Goal: Information Seeking & Learning: Learn about a topic

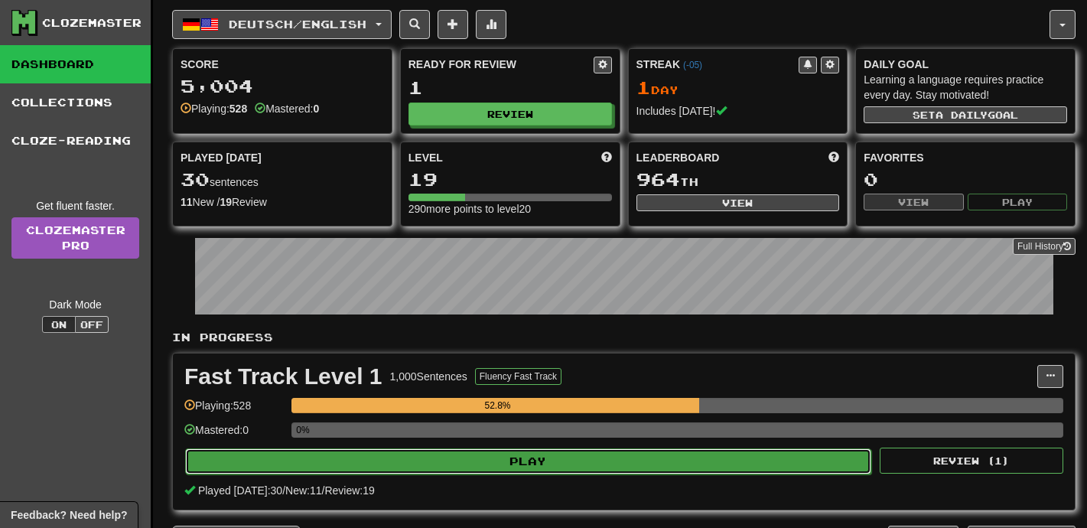
click at [490, 460] on button "Play" at bounding box center [528, 461] width 686 height 26
select select "**"
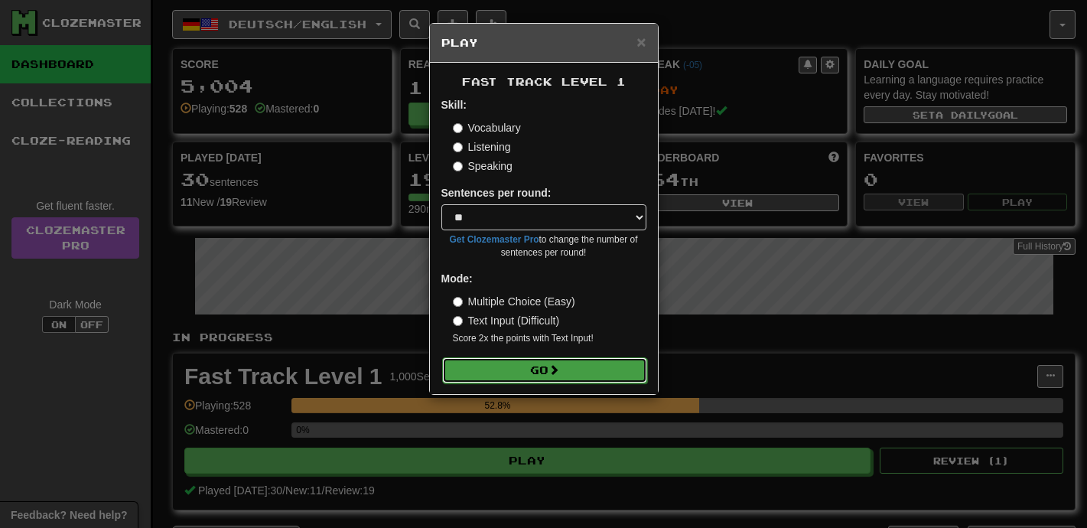
click at [555, 373] on span at bounding box center [553, 369] width 11 height 11
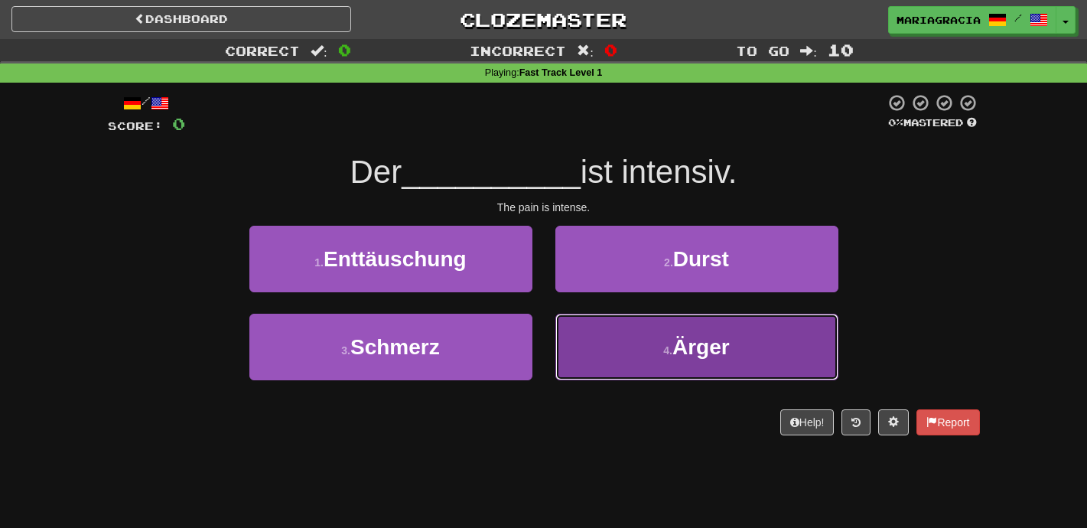
click at [611, 328] on button "4 . Ärger" at bounding box center [696, 347] width 283 height 67
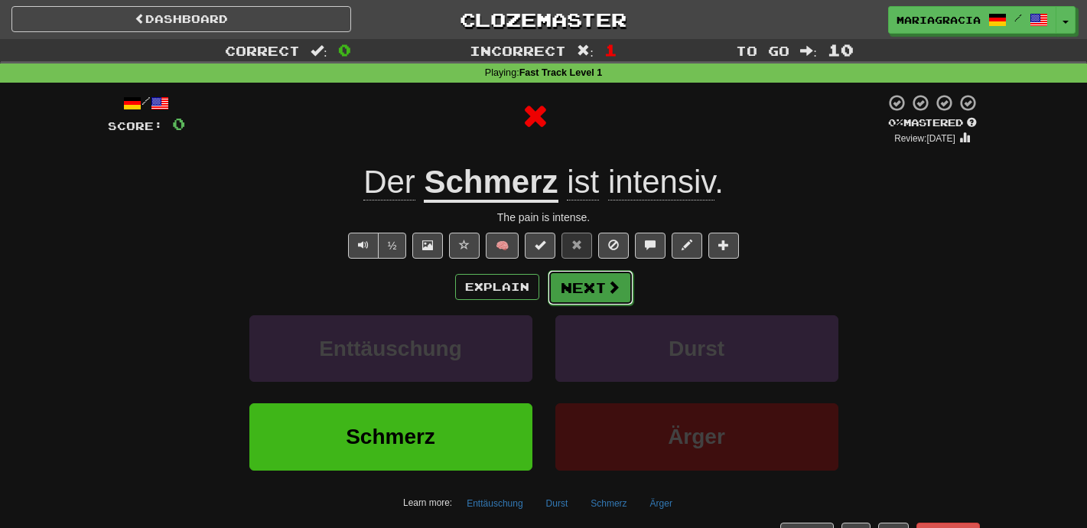
click at [568, 286] on button "Next" at bounding box center [591, 287] width 86 height 35
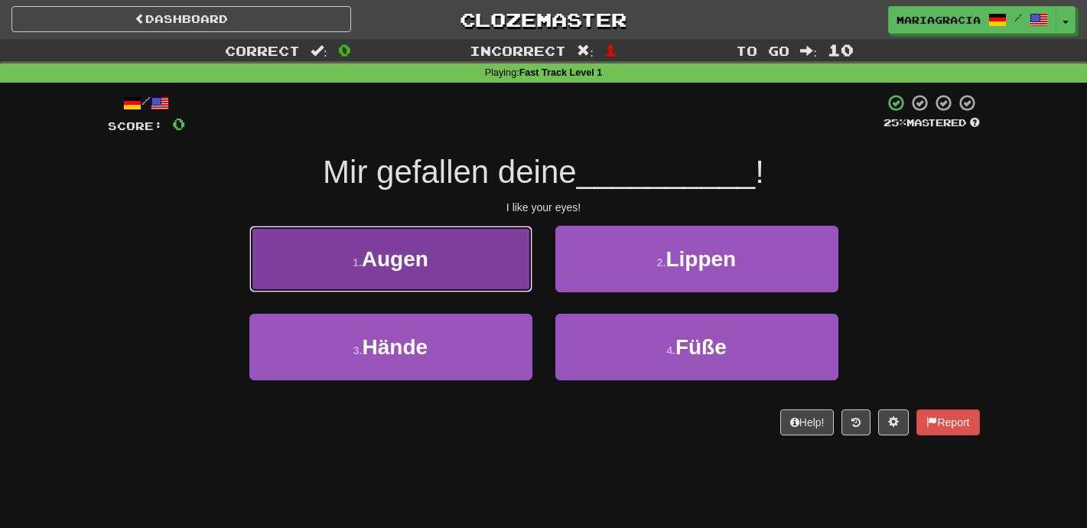
click at [498, 264] on button "1 . Augen" at bounding box center [390, 259] width 283 height 67
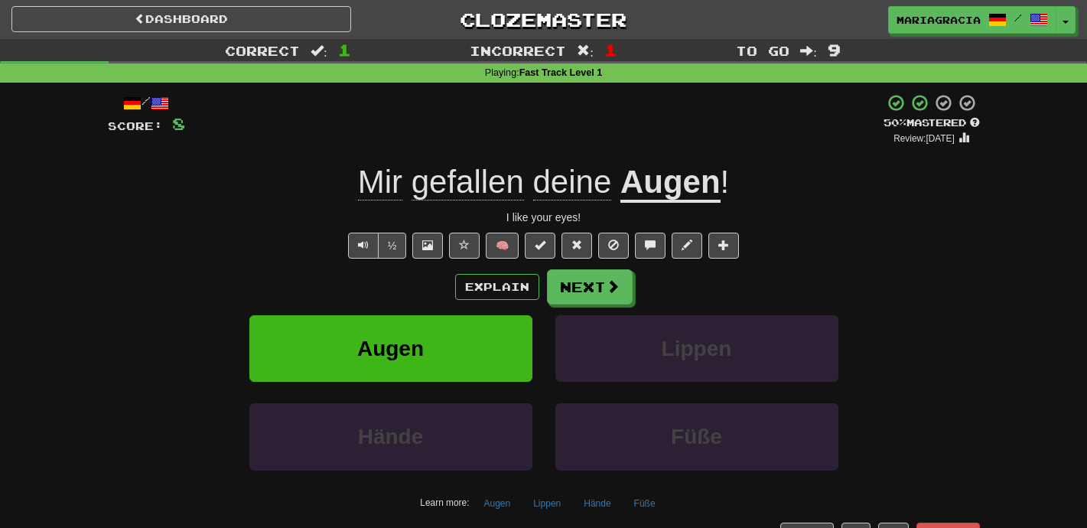
click at [649, 282] on div "Explain Next" at bounding box center [544, 286] width 872 height 35
click at [365, 250] on span "Text-to-speech controls" at bounding box center [363, 244] width 11 height 11
click at [365, 239] on span "Text-to-speech controls" at bounding box center [363, 244] width 11 height 11
click at [571, 287] on button "Next" at bounding box center [591, 287] width 86 height 35
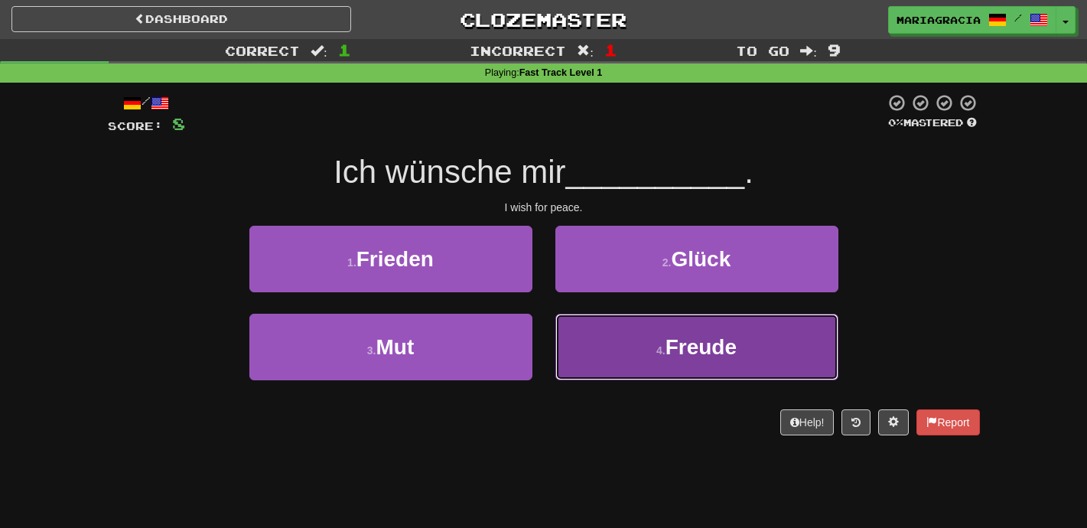
click at [595, 357] on button "4 . Freude" at bounding box center [696, 347] width 283 height 67
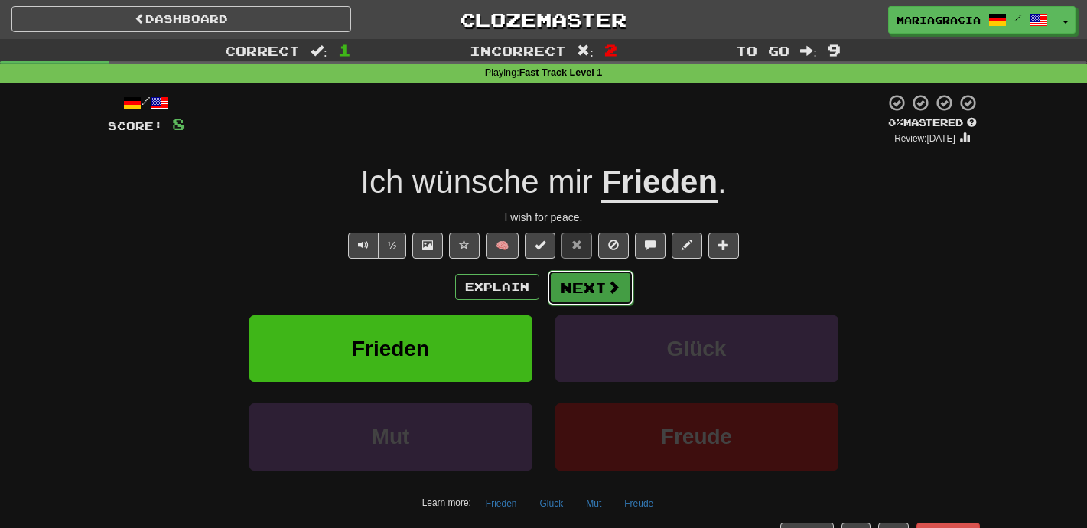
click at [570, 281] on button "Next" at bounding box center [591, 287] width 86 height 35
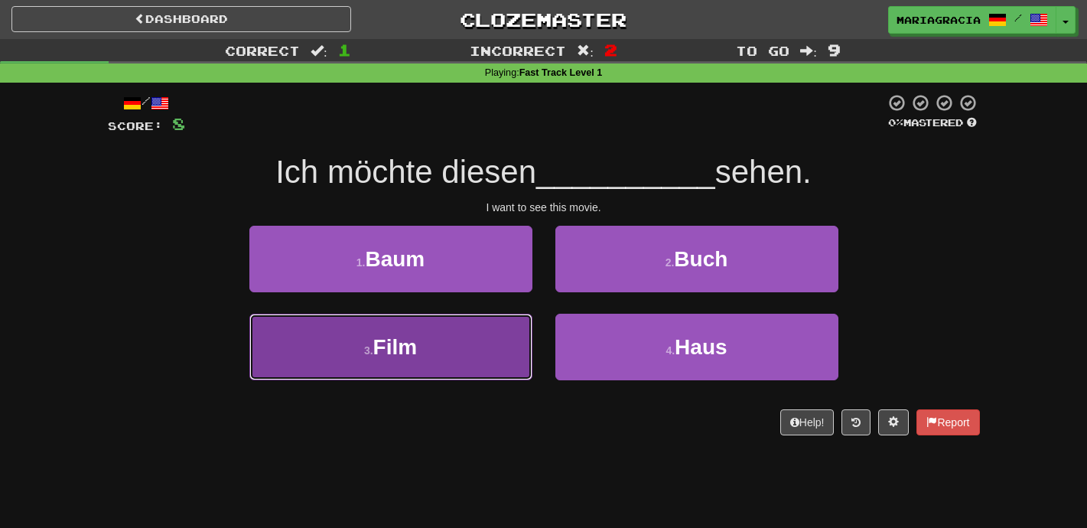
click at [483, 357] on button "3 . Film" at bounding box center [390, 347] width 283 height 67
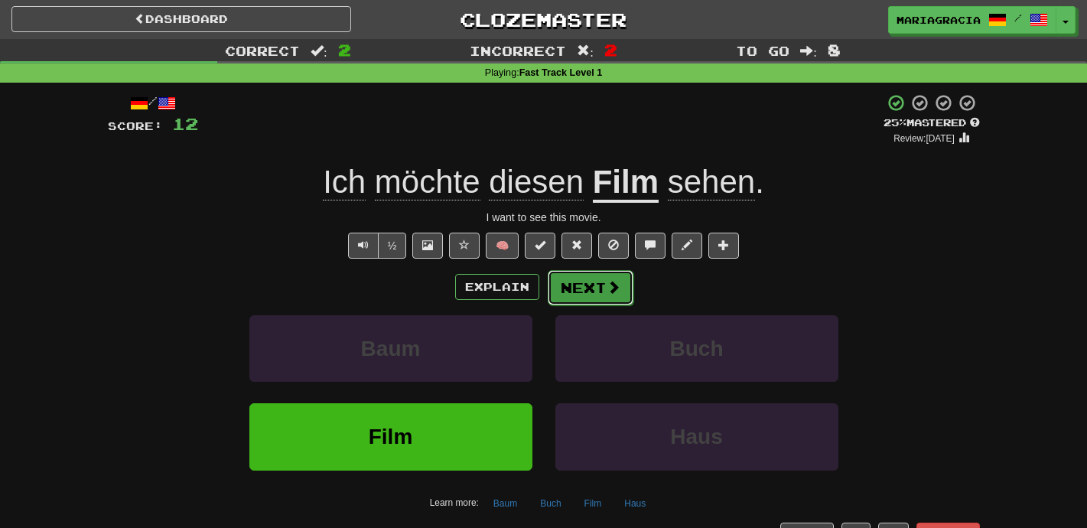
click at [591, 295] on button "Next" at bounding box center [591, 287] width 86 height 35
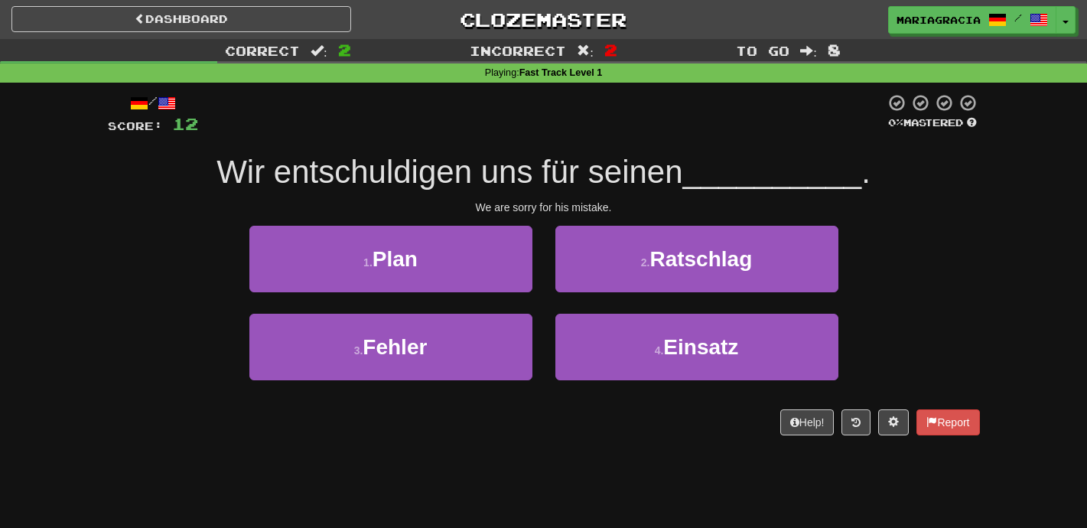
click at [542, 273] on div "1 . Plan" at bounding box center [391, 270] width 306 height 88
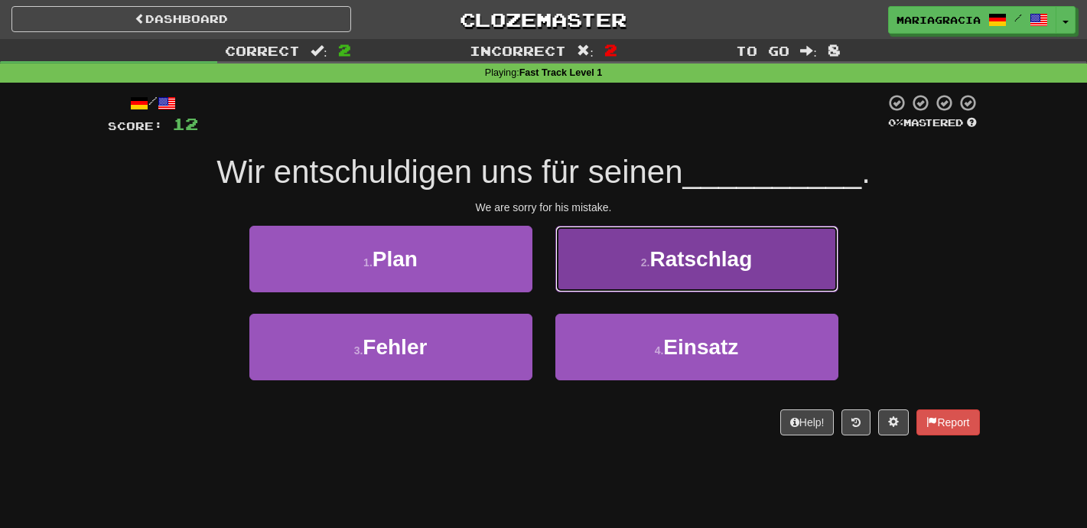
click at [597, 254] on button "2 . Ratschlag" at bounding box center [696, 259] width 283 height 67
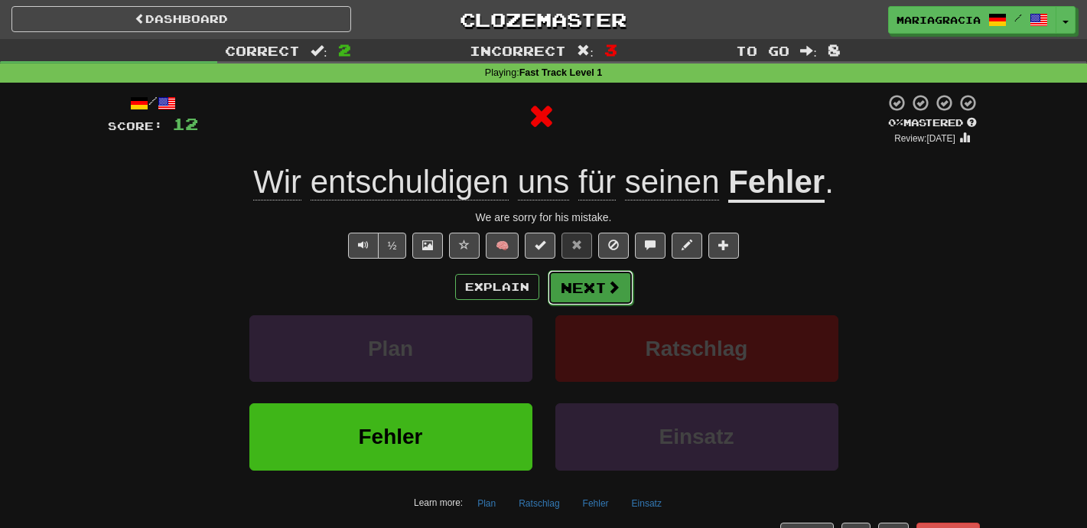
click at [584, 279] on button "Next" at bounding box center [591, 287] width 86 height 35
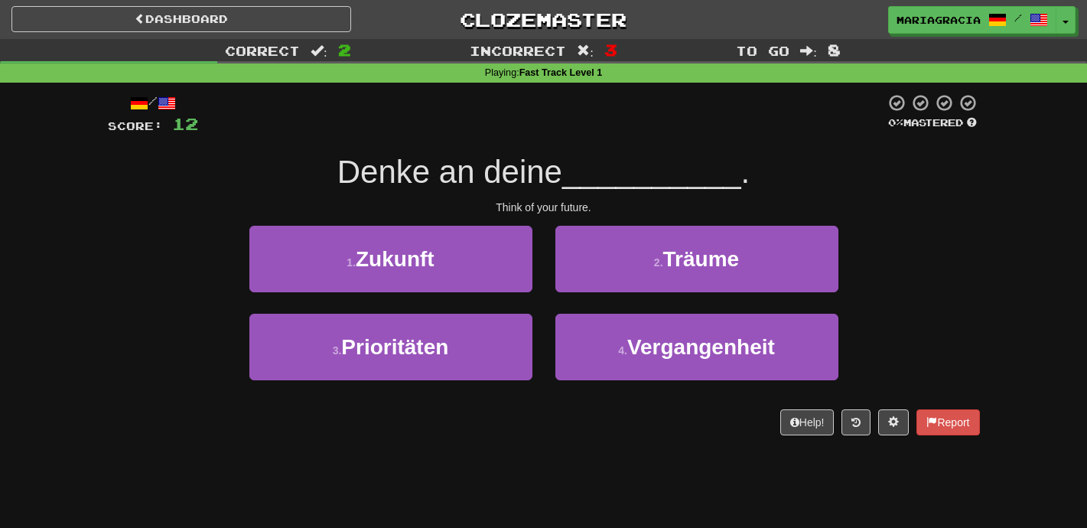
click at [546, 216] on div "/ Score: 12 0 % Mastered Denke an deine __________ . Think of your future. 1 . …" at bounding box center [544, 264] width 872 height 342
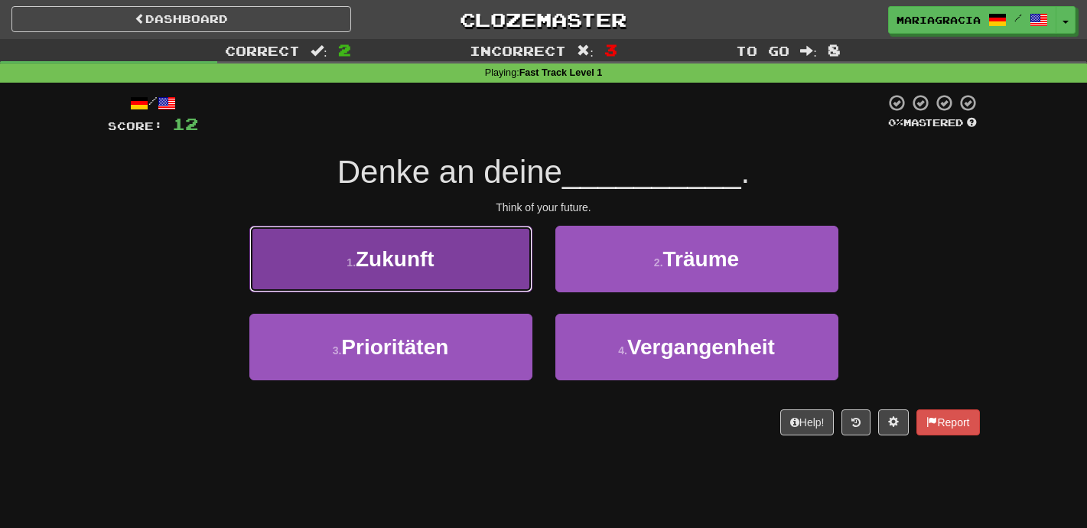
click at [481, 259] on button "1 . Zukunft" at bounding box center [390, 259] width 283 height 67
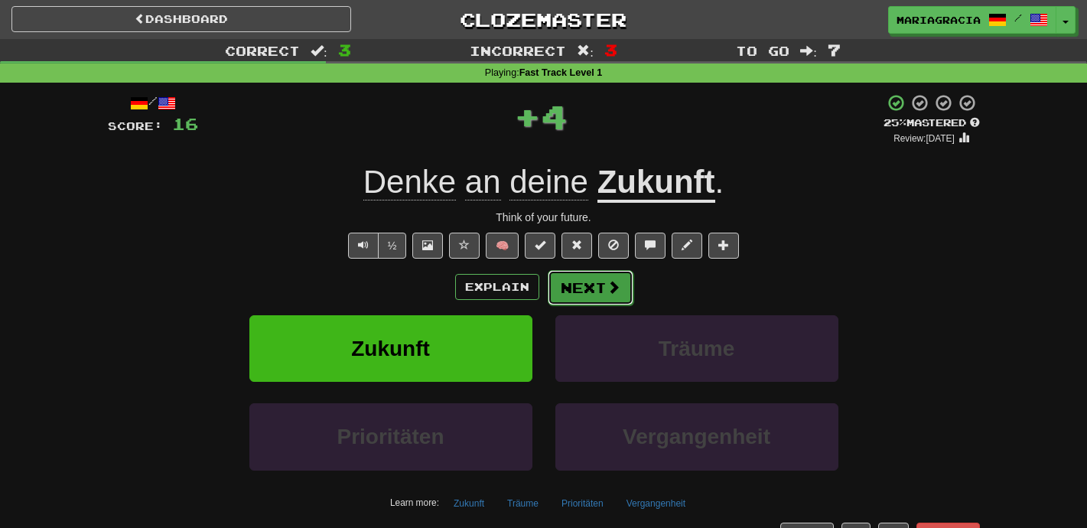
click at [582, 286] on button "Next" at bounding box center [591, 287] width 86 height 35
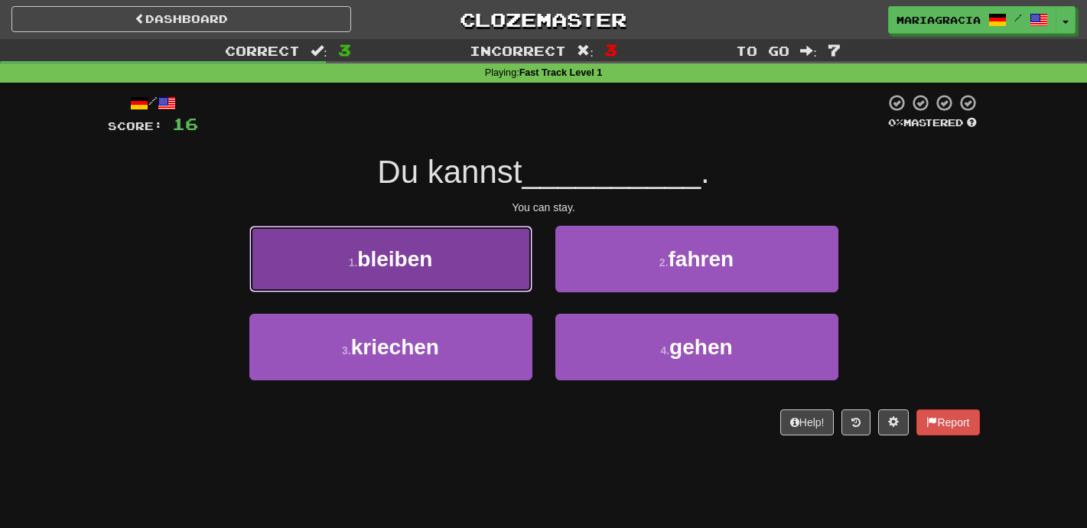
click at [454, 249] on button "1 . bleiben" at bounding box center [390, 259] width 283 height 67
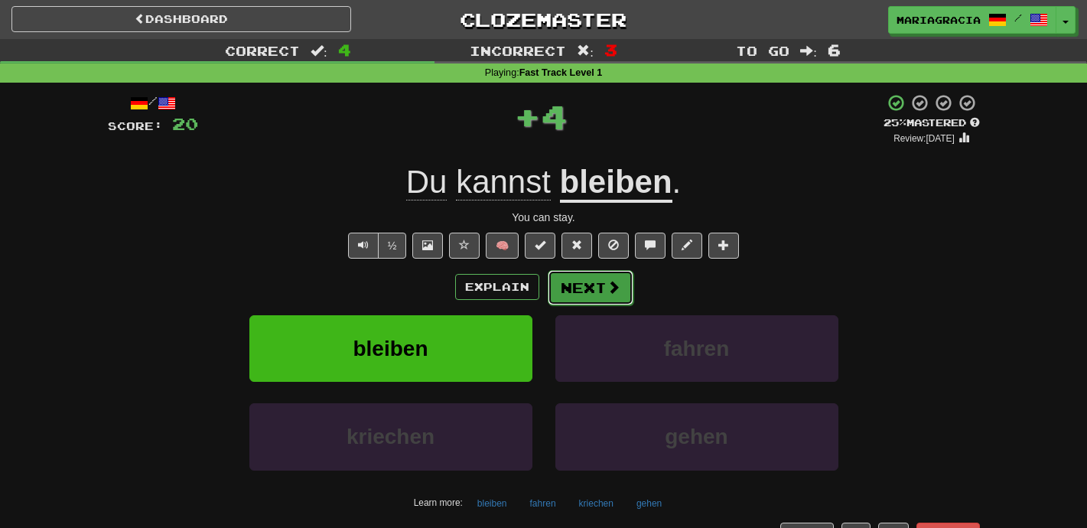
click at [576, 280] on button "Next" at bounding box center [591, 287] width 86 height 35
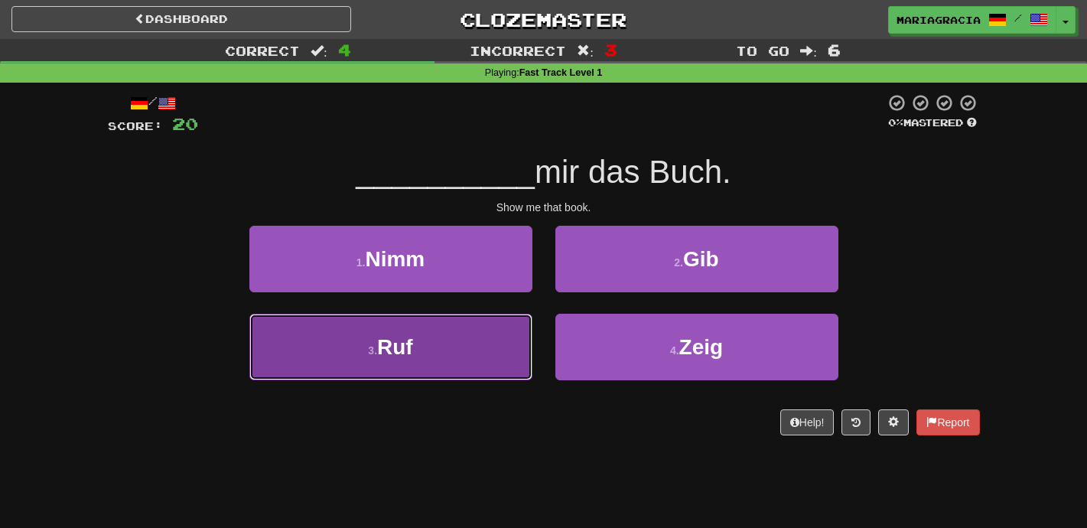
click at [497, 343] on button "3 . Ruf" at bounding box center [390, 347] width 283 height 67
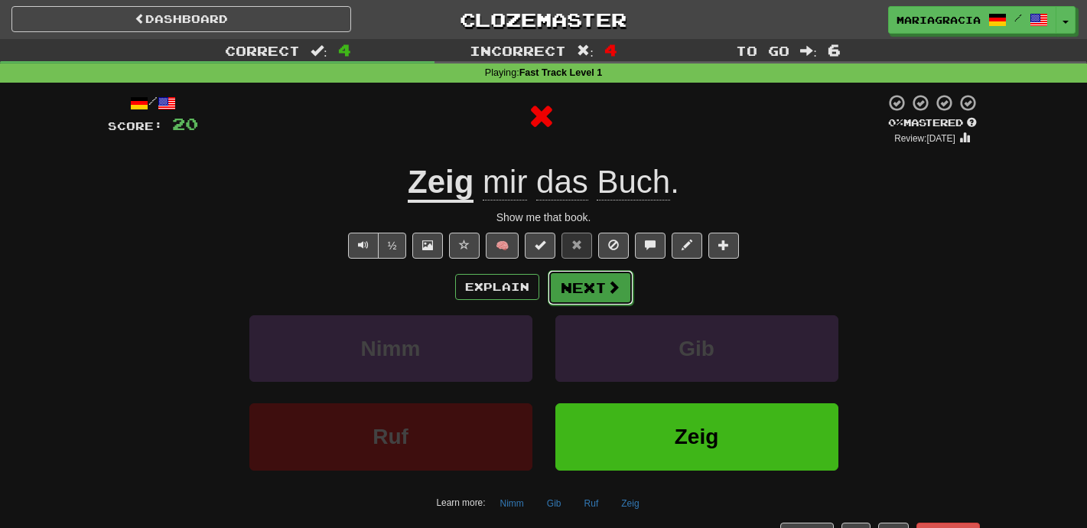
click at [607, 280] on span at bounding box center [614, 287] width 14 height 14
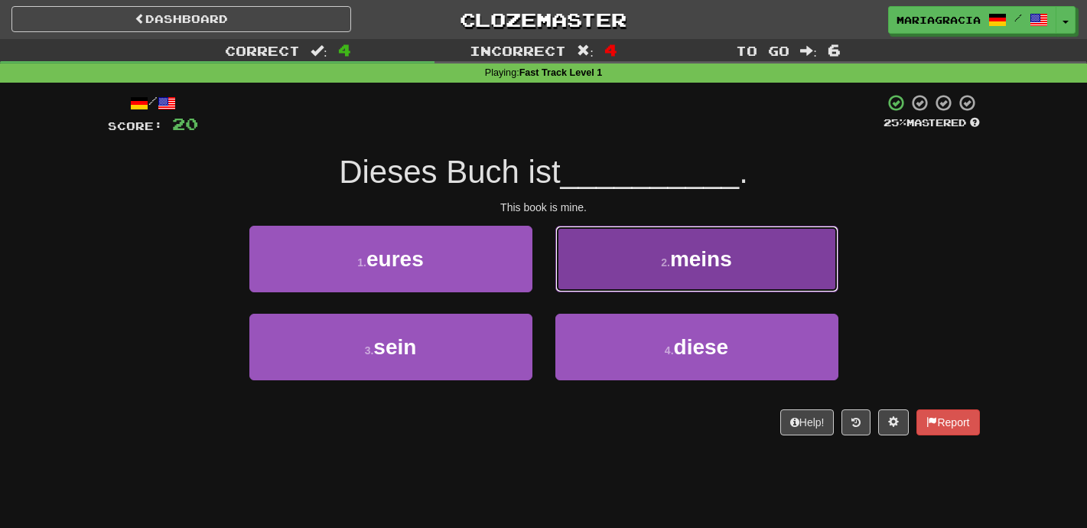
click at [612, 269] on button "2 . meins" at bounding box center [696, 259] width 283 height 67
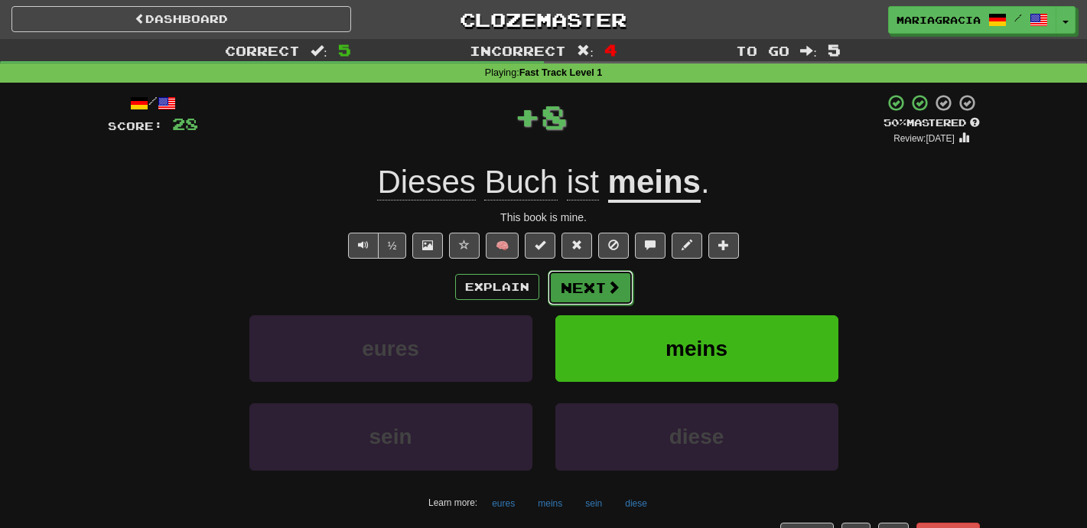
click at [591, 290] on button "Next" at bounding box center [591, 287] width 86 height 35
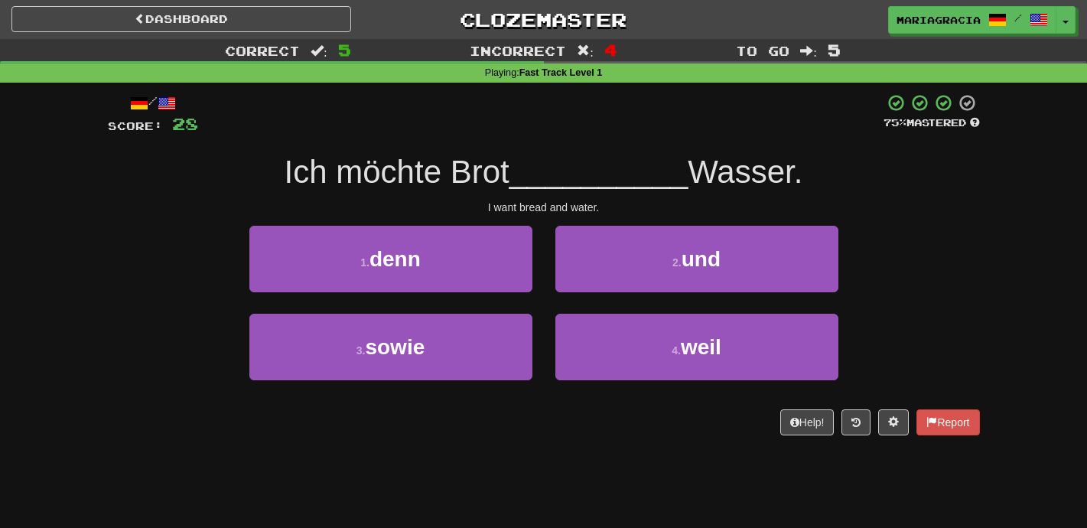
click at [541, 399] on div "3 . sowie" at bounding box center [391, 358] width 306 height 88
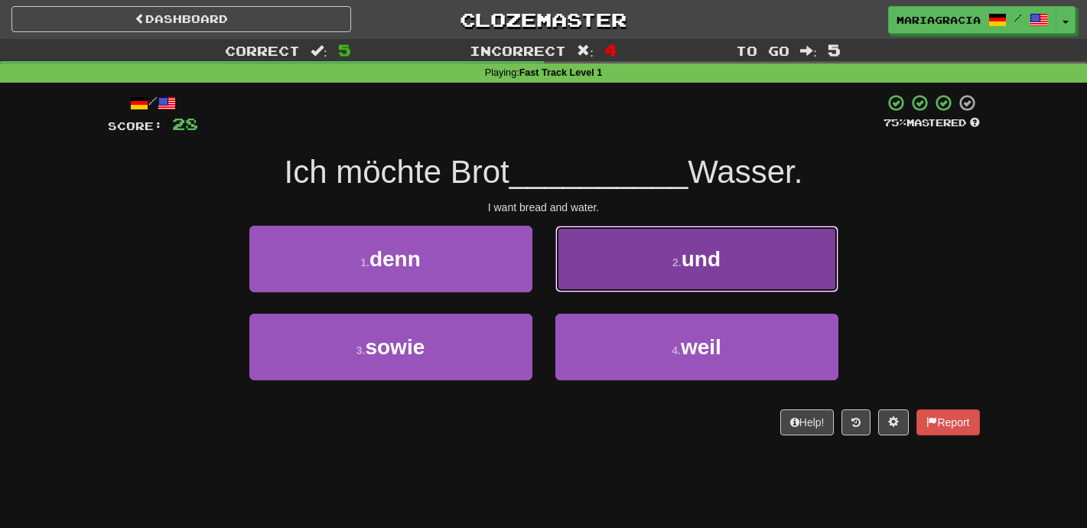
click at [597, 254] on button "2 . und" at bounding box center [696, 259] width 283 height 67
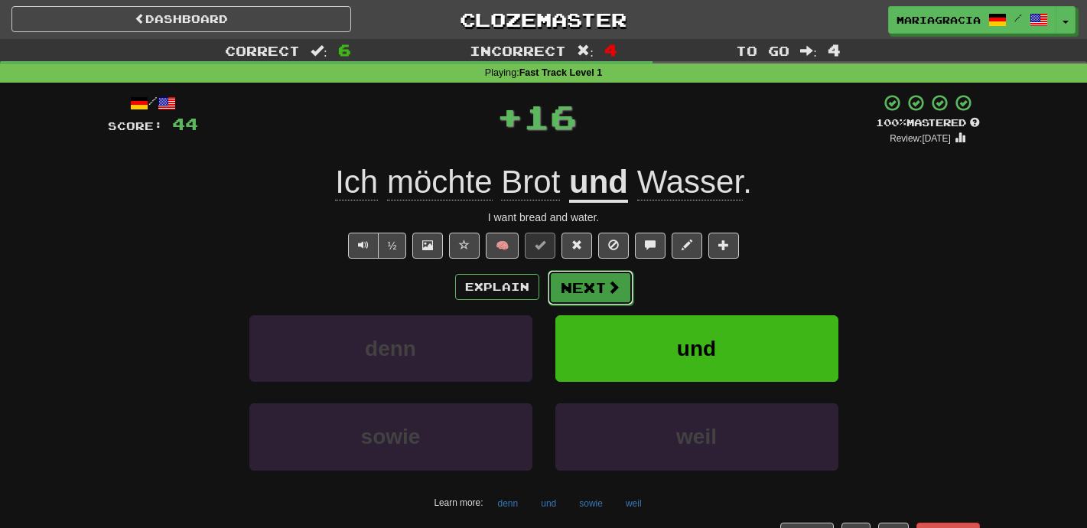
click at [599, 300] on button "Next" at bounding box center [591, 287] width 86 height 35
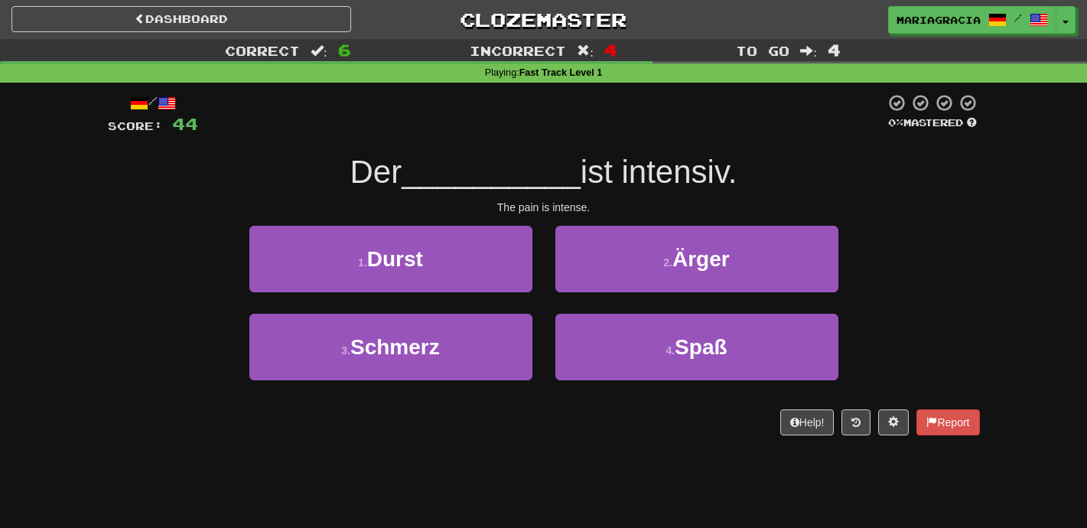
click at [542, 414] on div "Help! Report" at bounding box center [544, 422] width 872 height 26
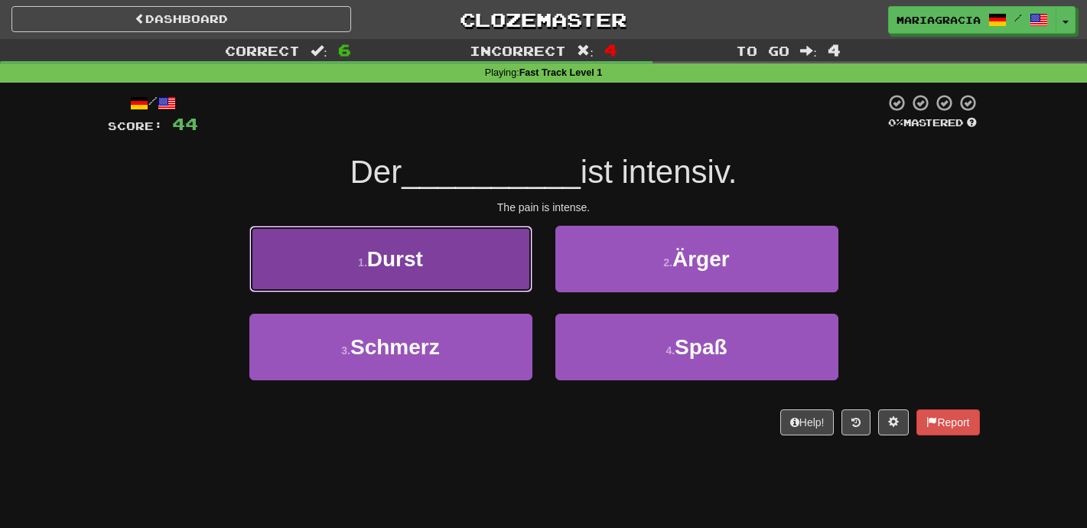
click at [493, 268] on button "1 . [PERSON_NAME]" at bounding box center [390, 259] width 283 height 67
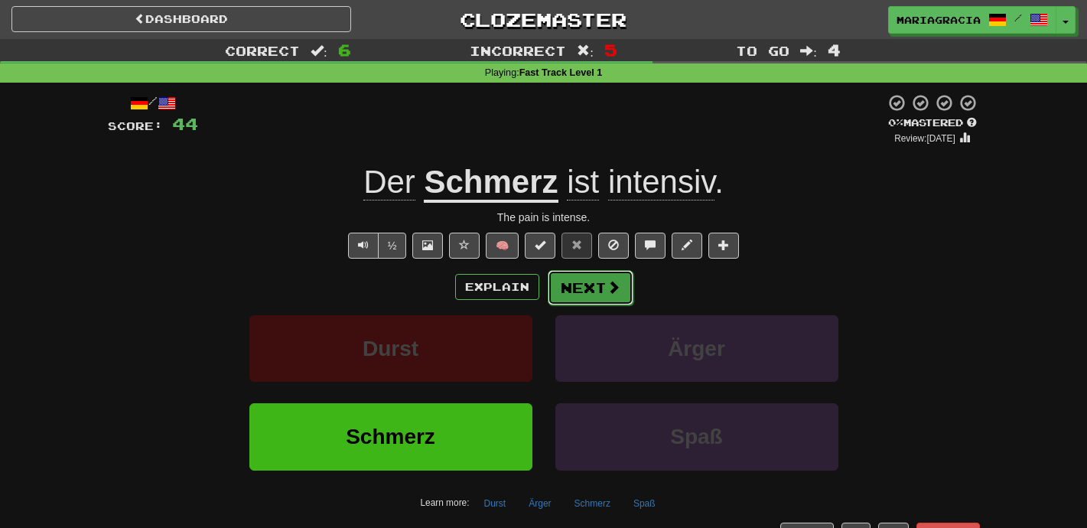
click at [591, 288] on button "Next" at bounding box center [591, 287] width 86 height 35
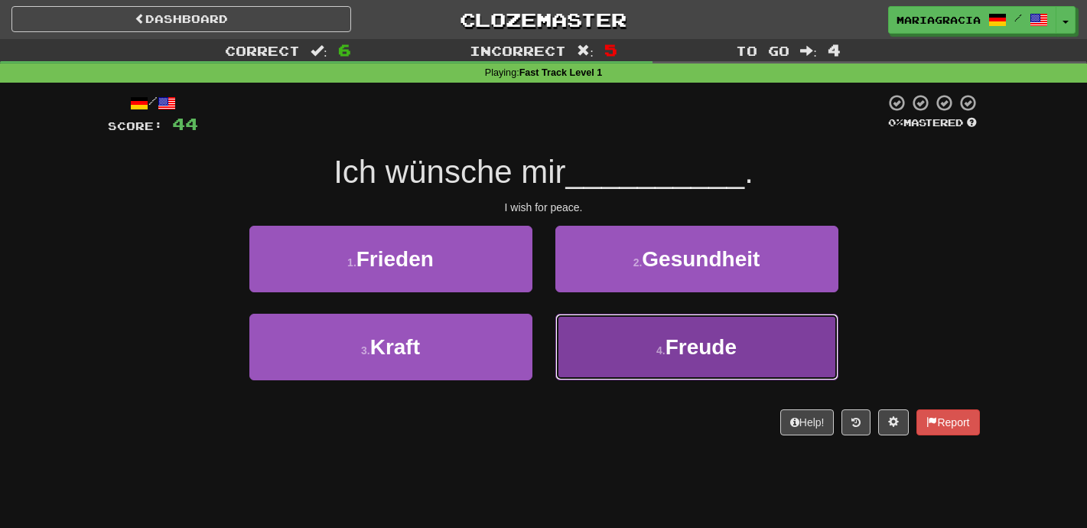
click at [588, 371] on button "4 . Freude" at bounding box center [696, 347] width 283 height 67
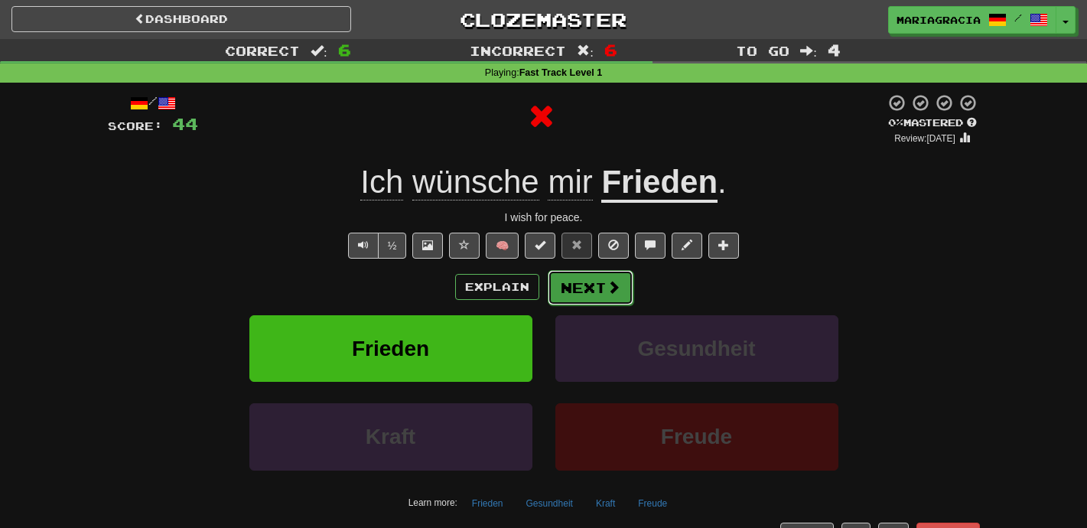
click at [579, 300] on button "Next" at bounding box center [591, 287] width 86 height 35
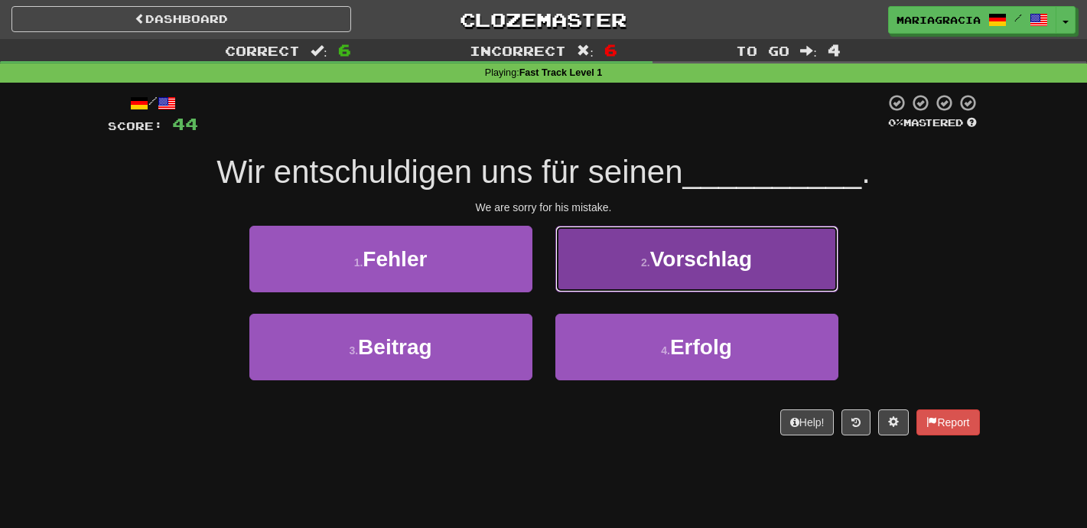
click at [594, 262] on button "2 . Vorschlag" at bounding box center [696, 259] width 283 height 67
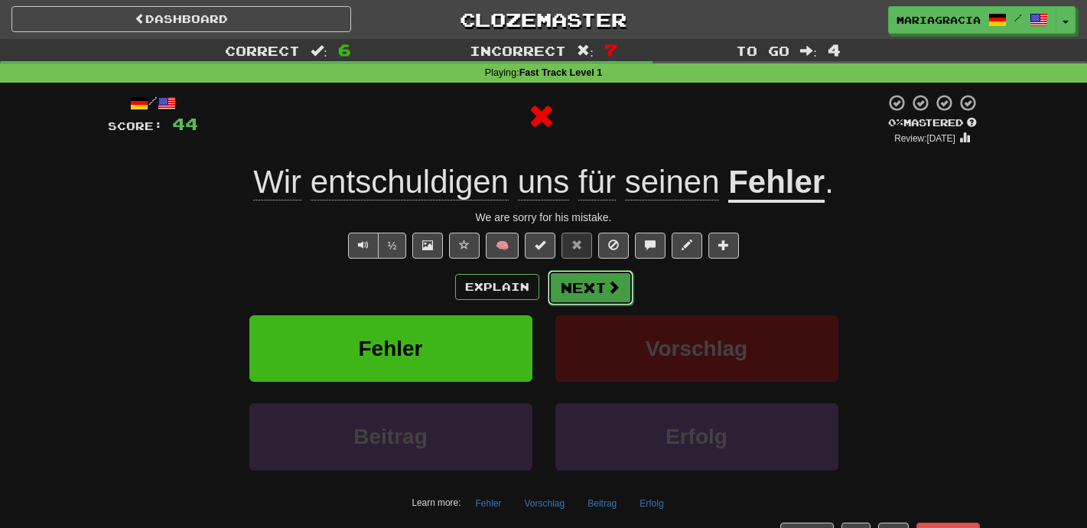
click at [594, 293] on button "Next" at bounding box center [591, 287] width 86 height 35
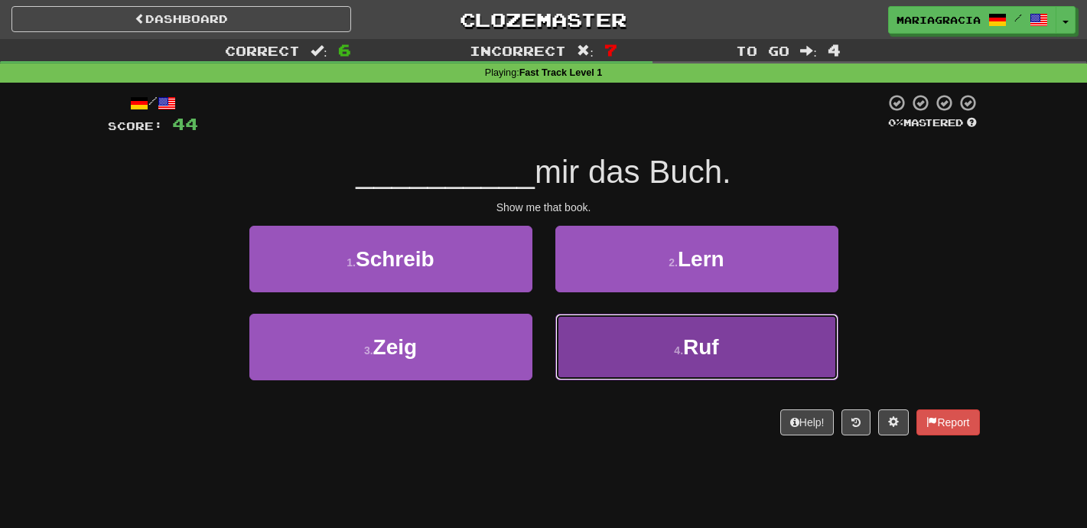
click at [596, 352] on button "4 . Ruf" at bounding box center [696, 347] width 283 height 67
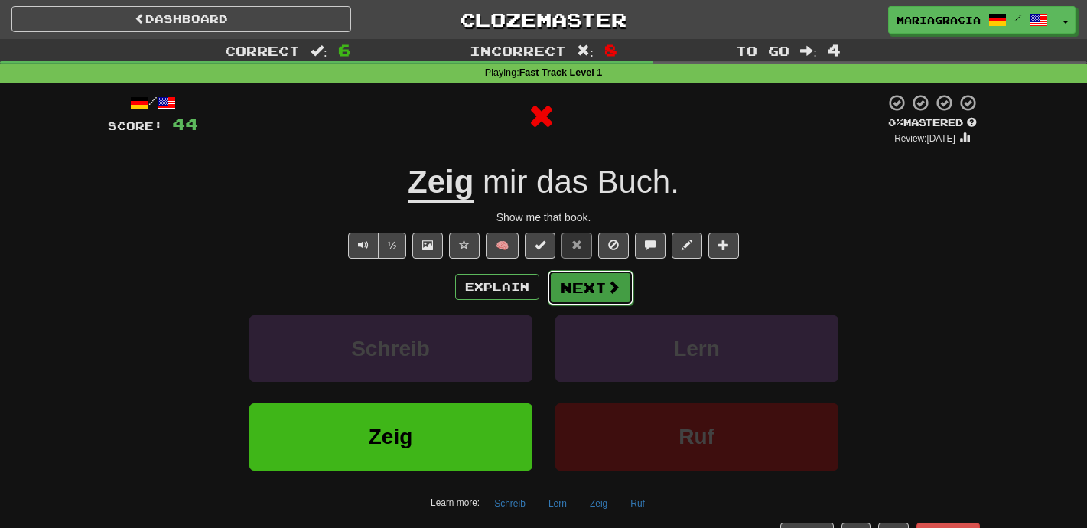
click at [575, 289] on button "Next" at bounding box center [591, 287] width 86 height 35
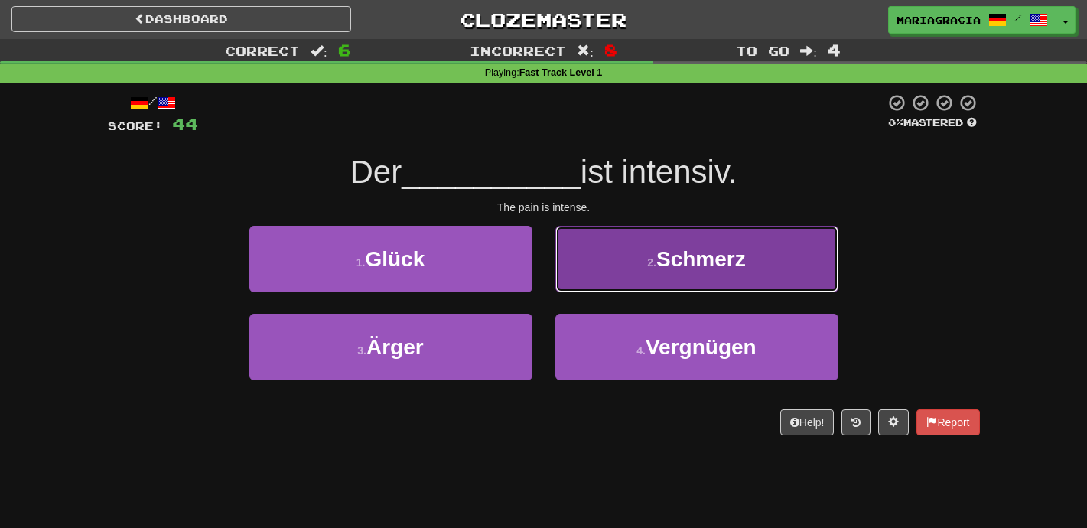
click at [573, 278] on button "2 . Schmerz" at bounding box center [696, 259] width 283 height 67
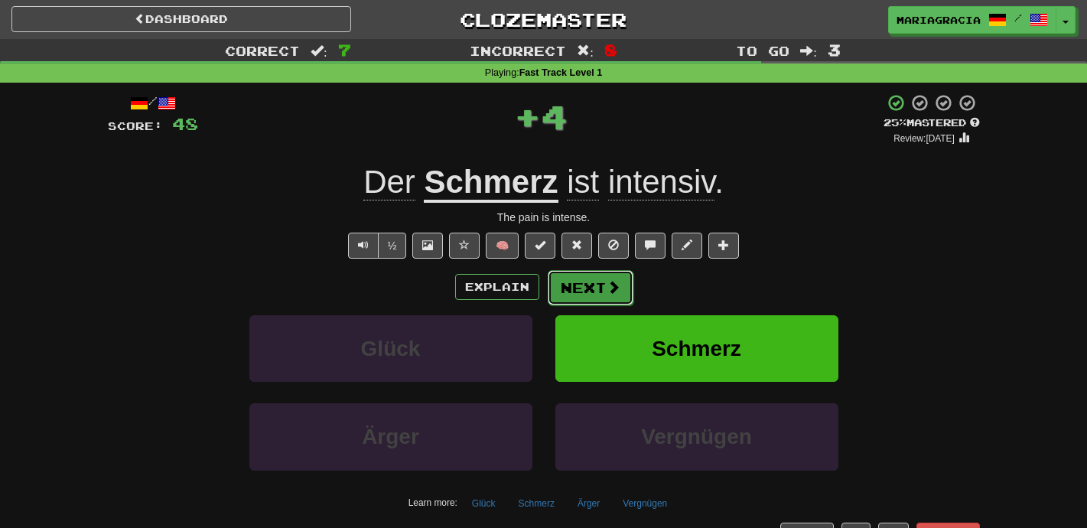
click at [565, 292] on button "Next" at bounding box center [591, 287] width 86 height 35
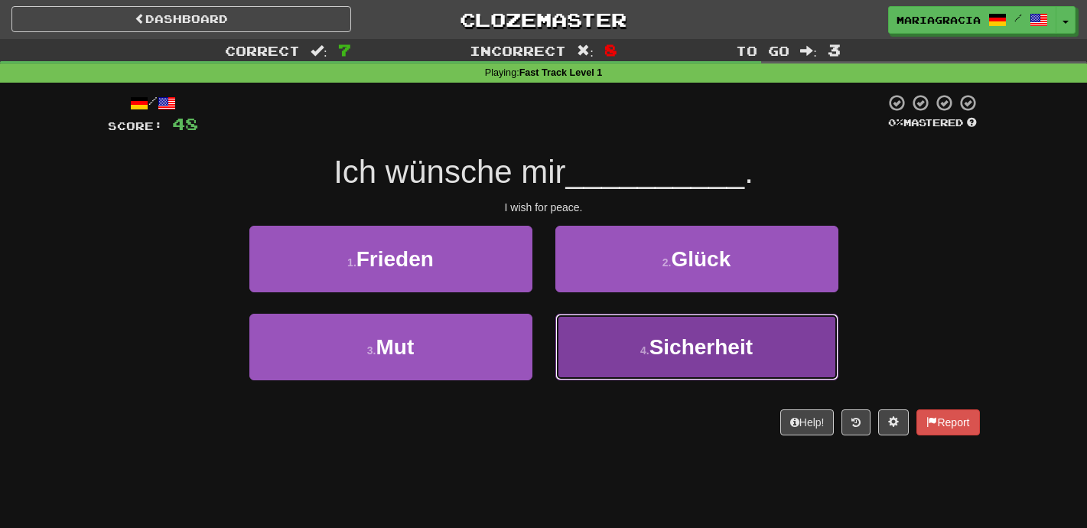
click at [590, 326] on button "4 . Sicherheit" at bounding box center [696, 347] width 283 height 67
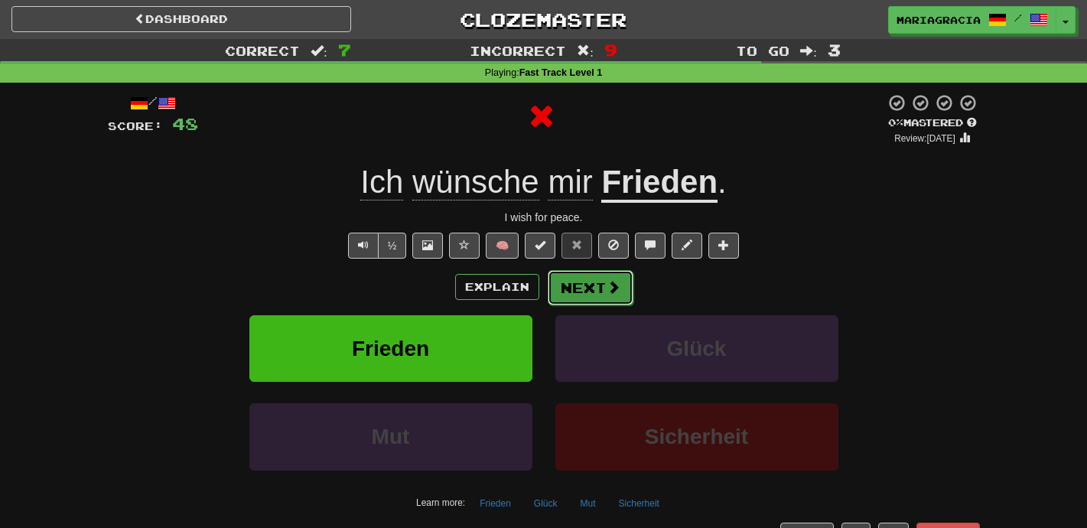
click at [573, 290] on button "Next" at bounding box center [591, 287] width 86 height 35
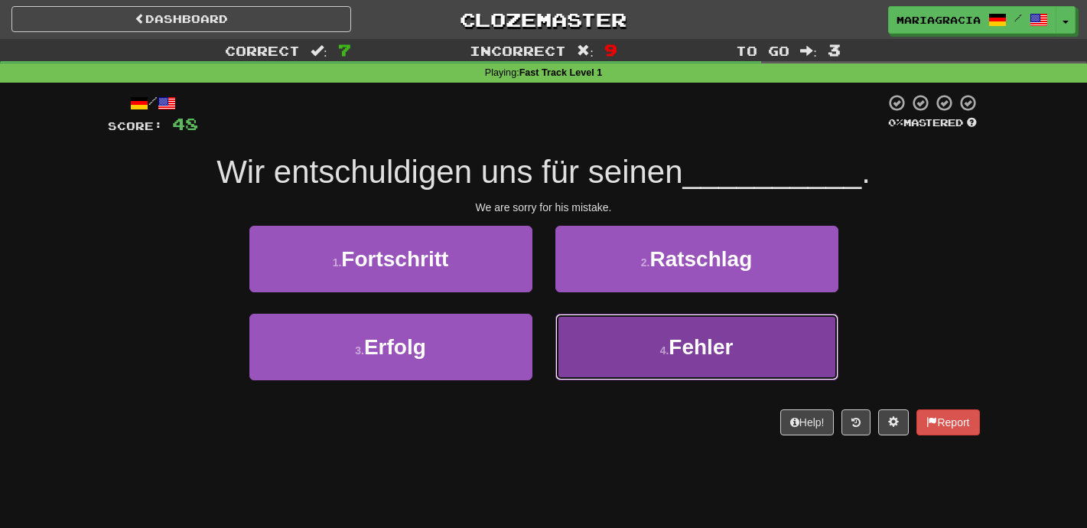
click at [580, 329] on button "4 . Fehler" at bounding box center [696, 347] width 283 height 67
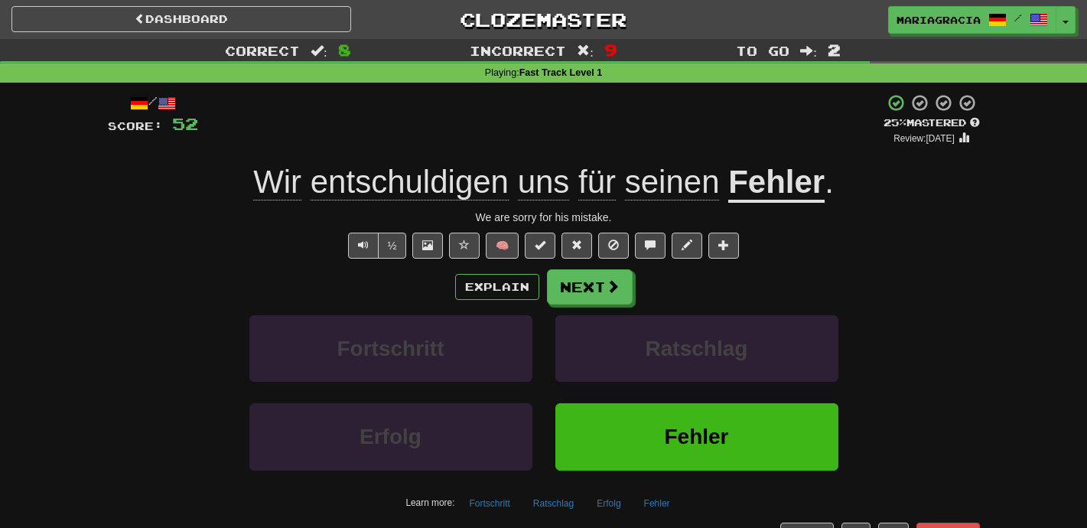
click at [518, 200] on span "entschuldigen" at bounding box center [544, 182] width 52 height 37
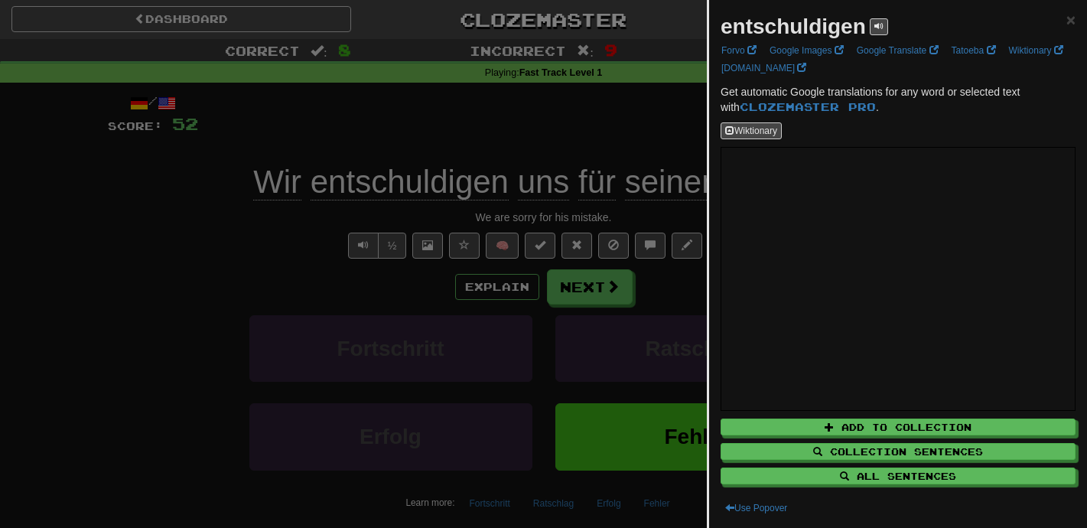
click at [600, 141] on div at bounding box center [543, 264] width 1087 height 528
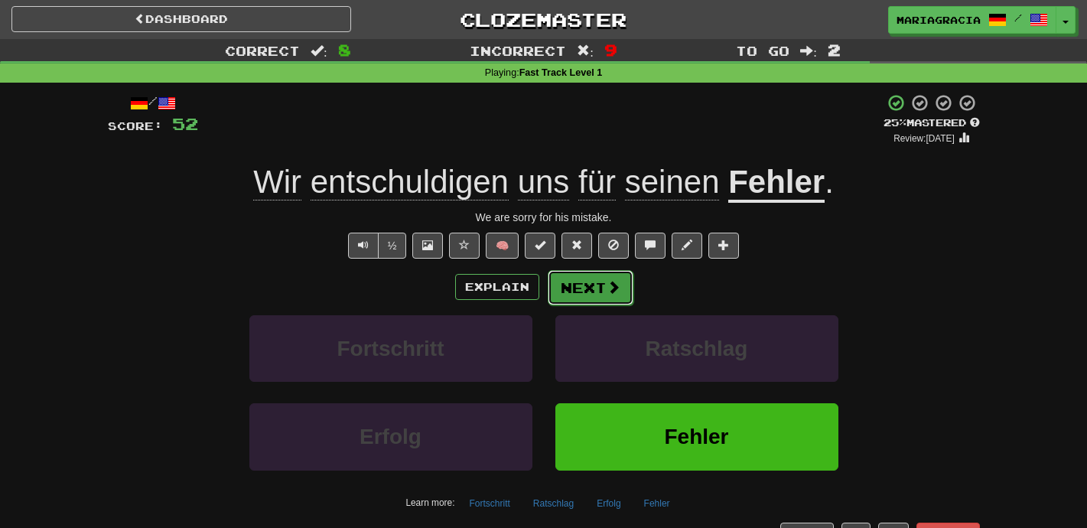
click at [597, 295] on button "Next" at bounding box center [591, 287] width 86 height 35
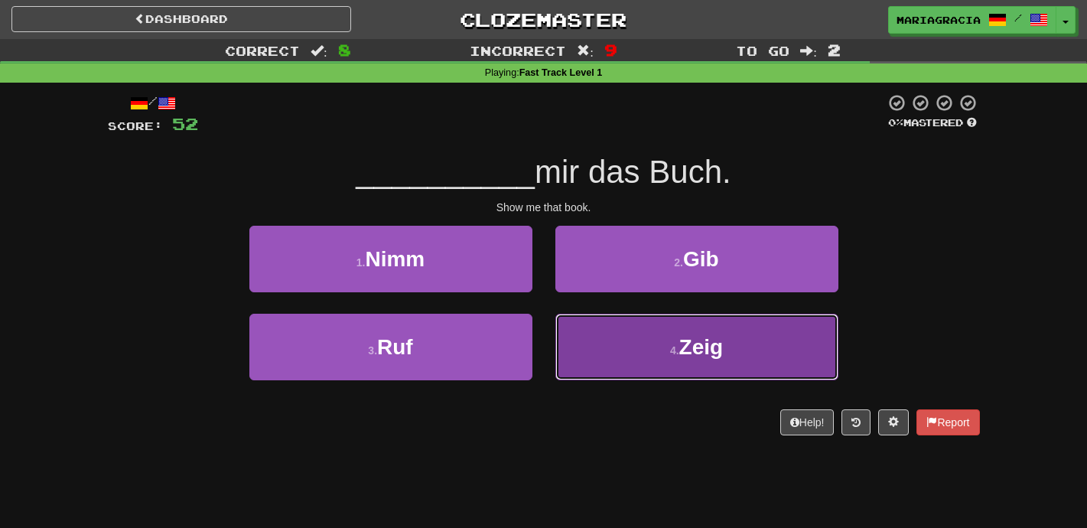
click at [571, 333] on button "4 . Zeig" at bounding box center [696, 347] width 283 height 67
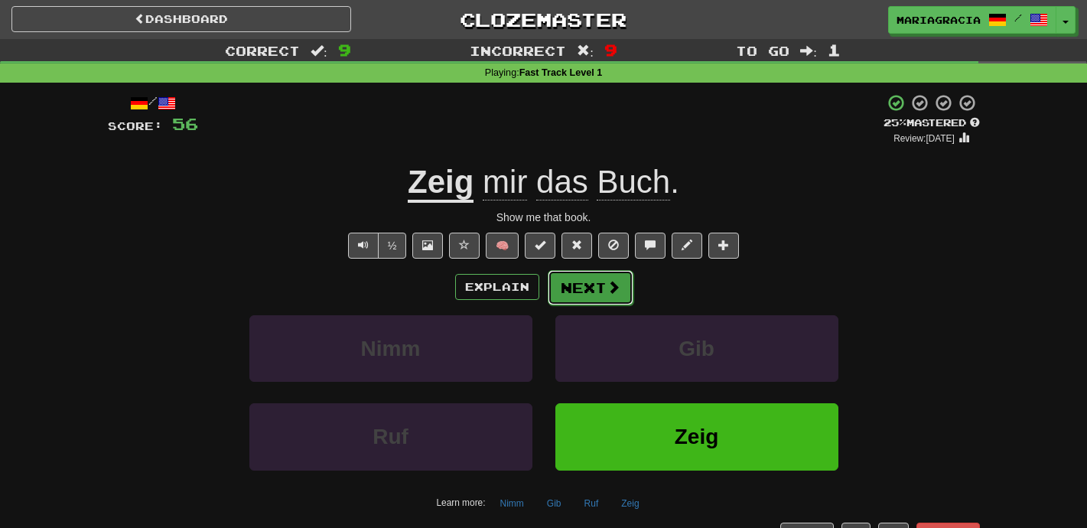
click at [576, 275] on button "Next" at bounding box center [591, 287] width 86 height 35
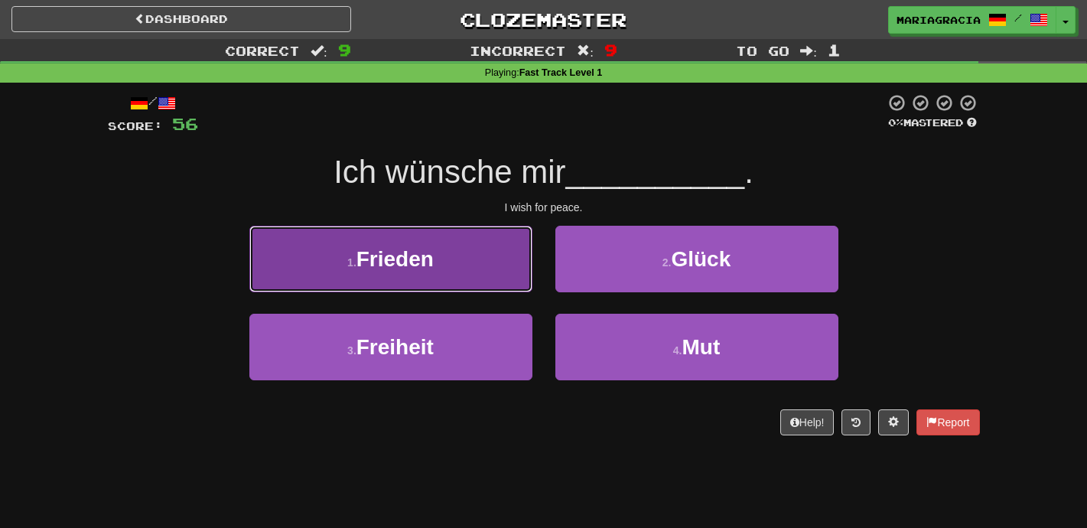
click at [488, 249] on button "1 . [PERSON_NAME]" at bounding box center [390, 259] width 283 height 67
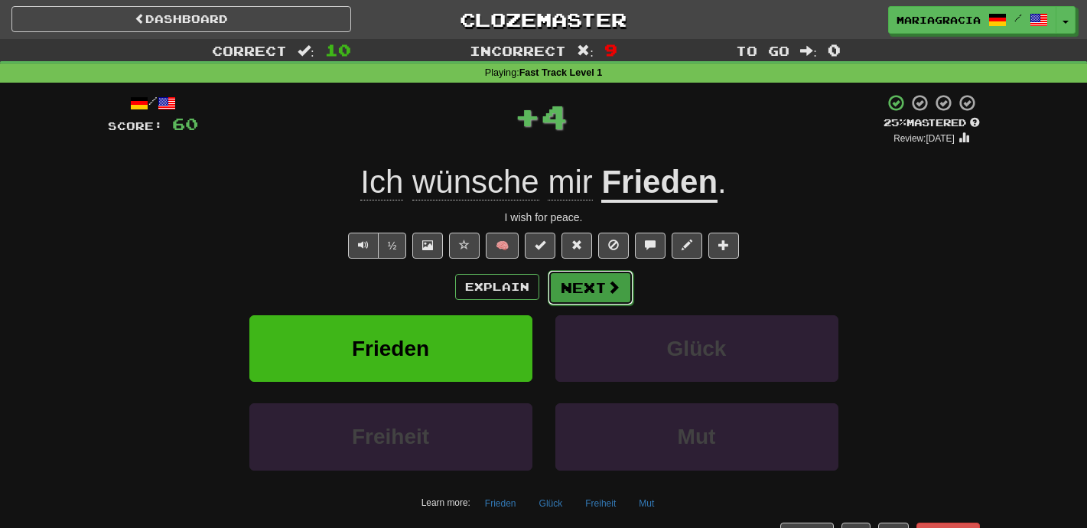
click at [593, 278] on button "Next" at bounding box center [591, 287] width 86 height 35
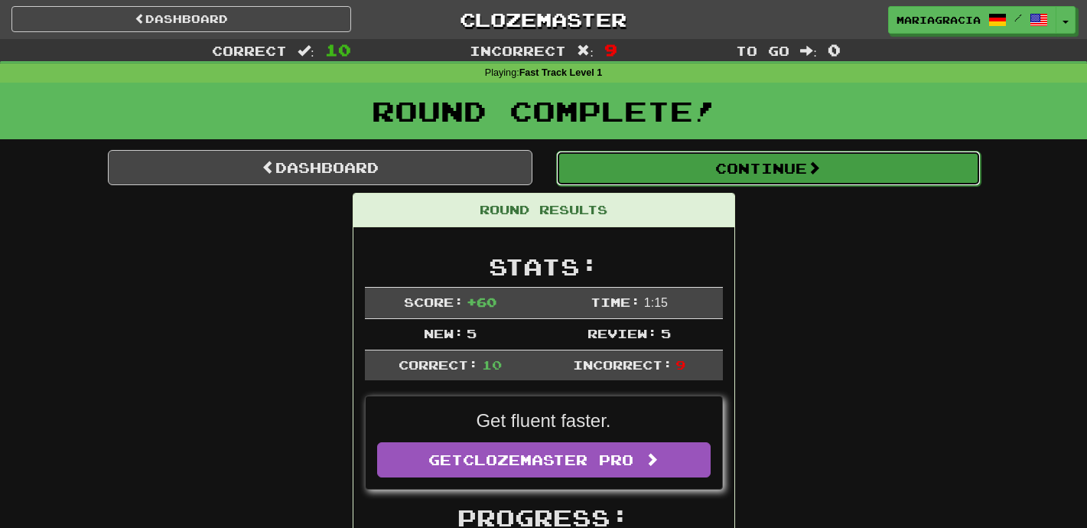
click at [596, 181] on button "Continue" at bounding box center [768, 168] width 425 height 35
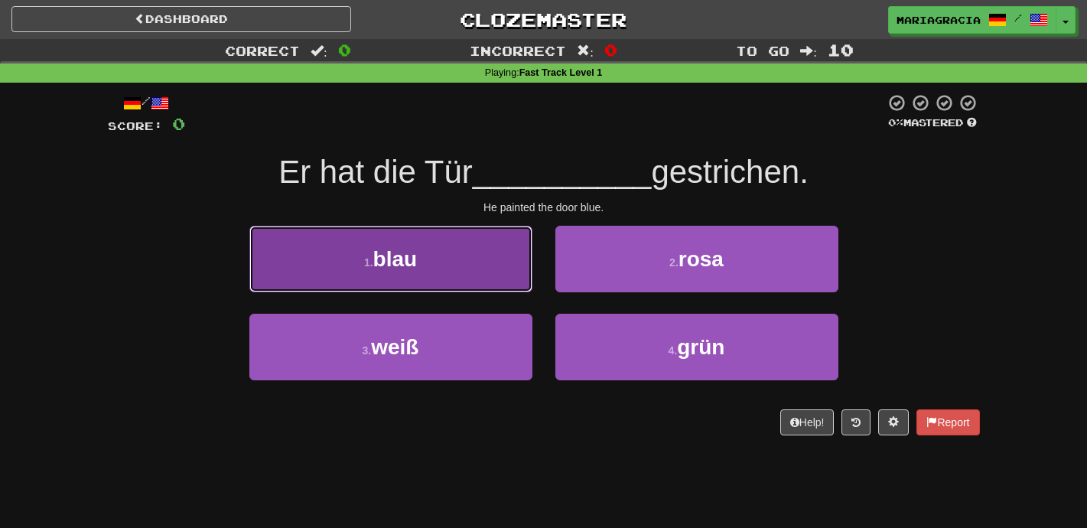
click at [483, 284] on button "1 . blau" at bounding box center [390, 259] width 283 height 67
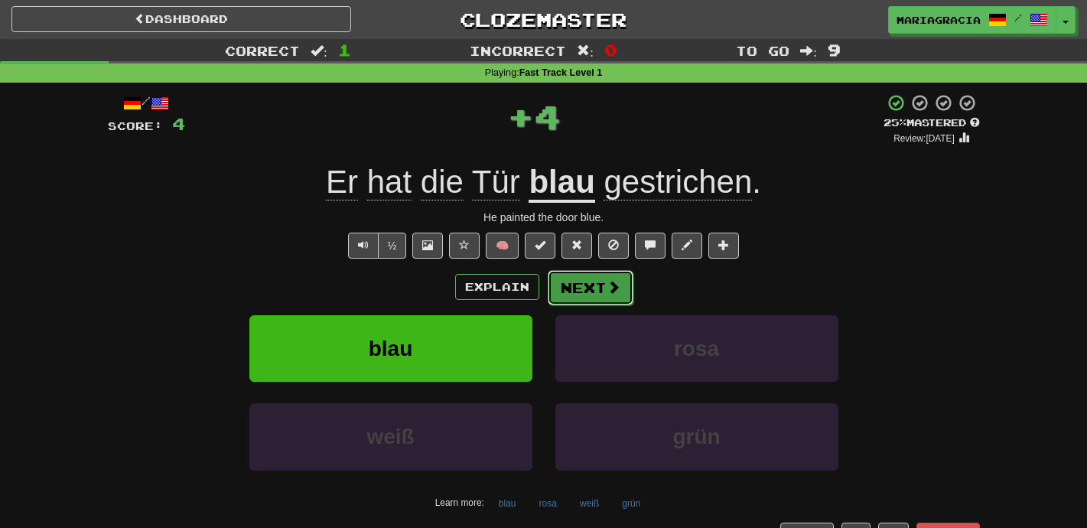
click at [603, 297] on button "Next" at bounding box center [591, 287] width 86 height 35
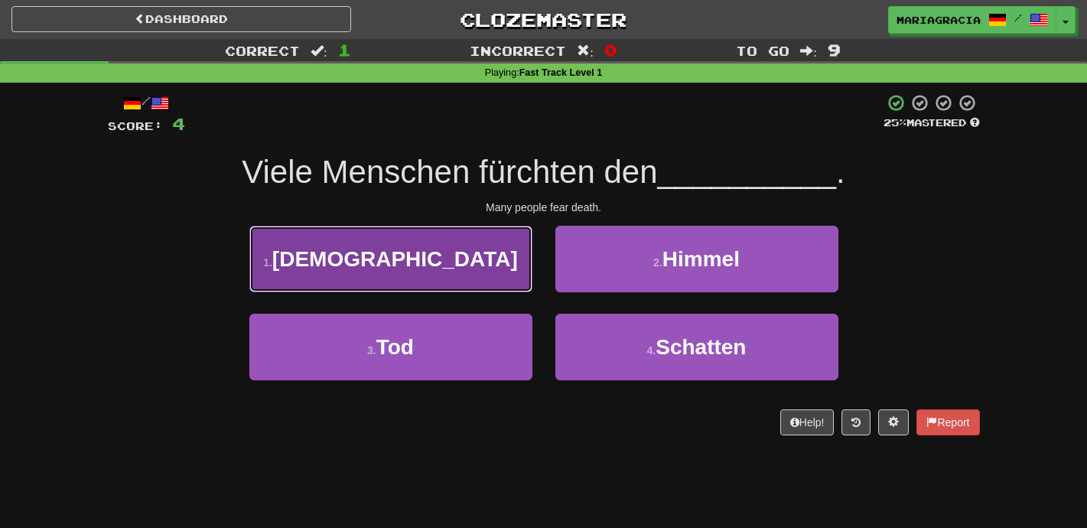
click at [445, 274] on button "1 . [DEMOGRAPHIC_DATA]" at bounding box center [390, 259] width 283 height 67
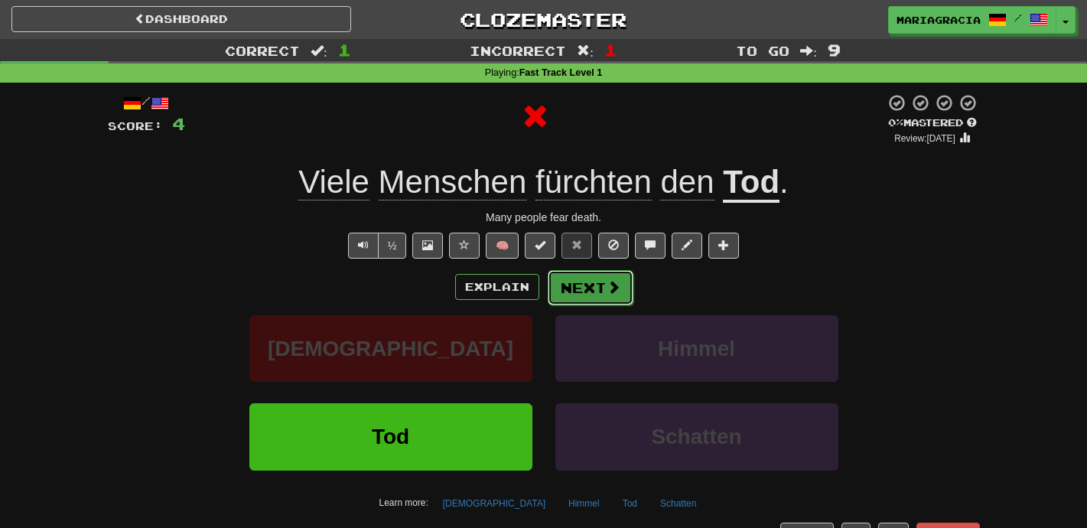
click at [567, 286] on button "Next" at bounding box center [591, 287] width 86 height 35
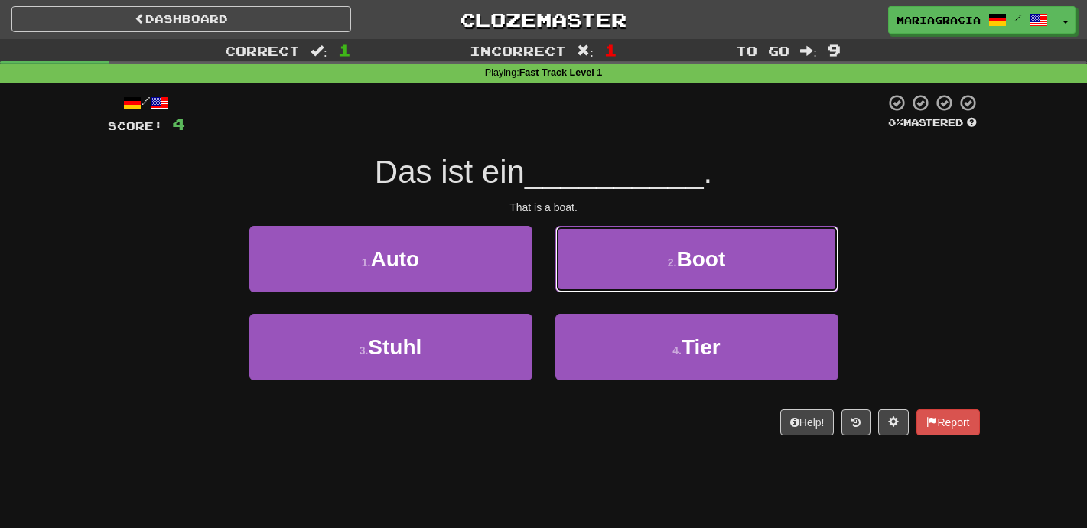
click at [567, 286] on button "2 . Boot" at bounding box center [696, 259] width 283 height 67
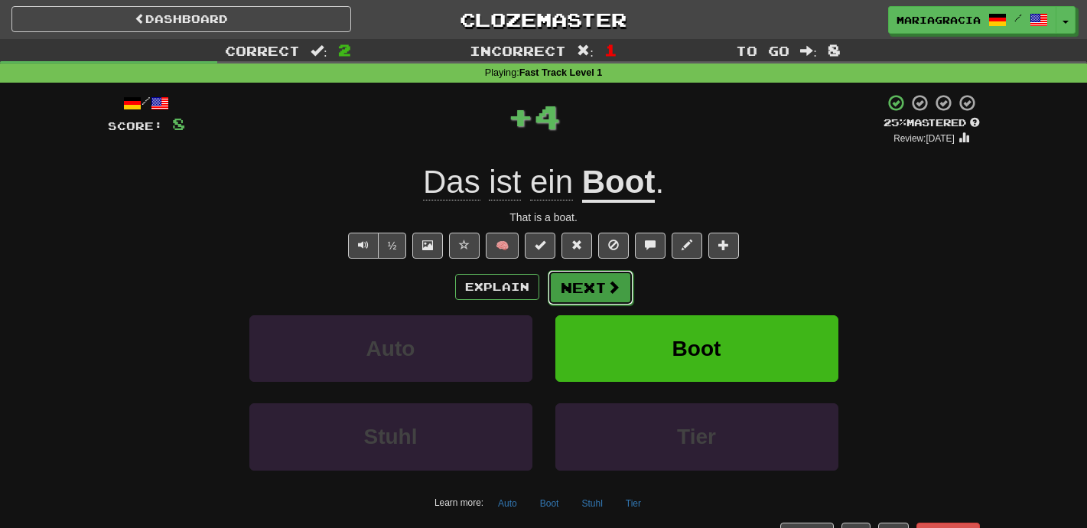
click at [586, 287] on button "Next" at bounding box center [591, 287] width 86 height 35
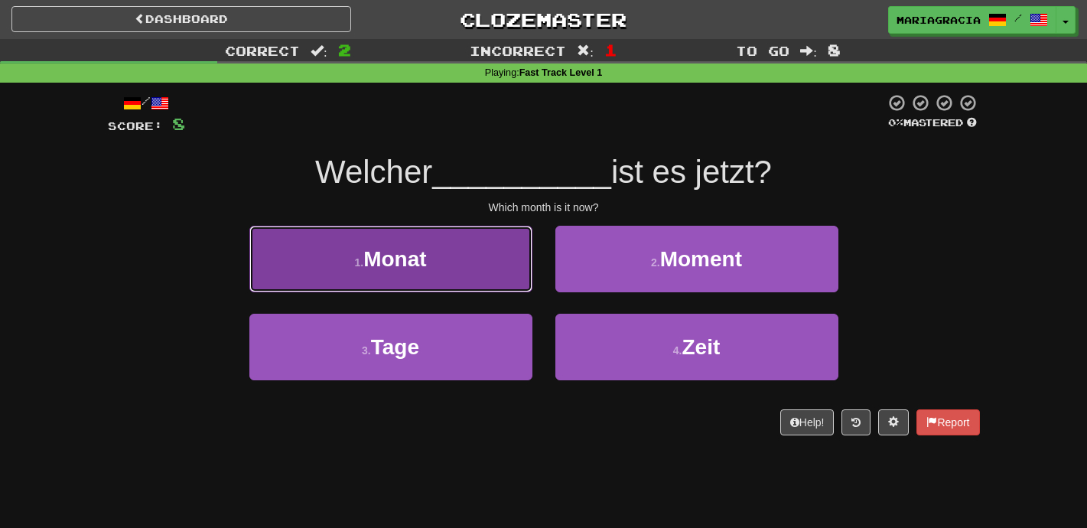
click at [517, 268] on button "1 . Monat" at bounding box center [390, 259] width 283 height 67
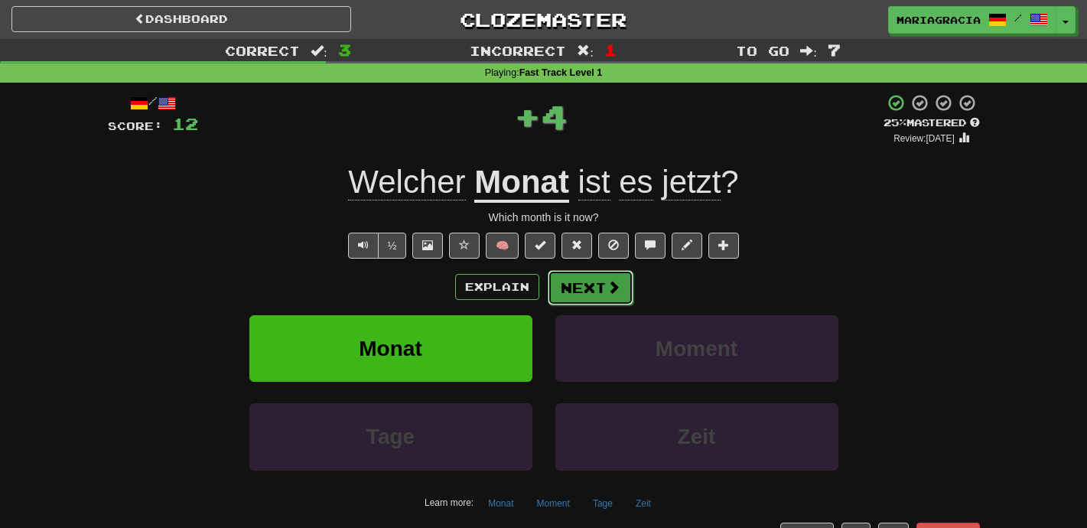
click at [581, 287] on button "Next" at bounding box center [591, 287] width 86 height 35
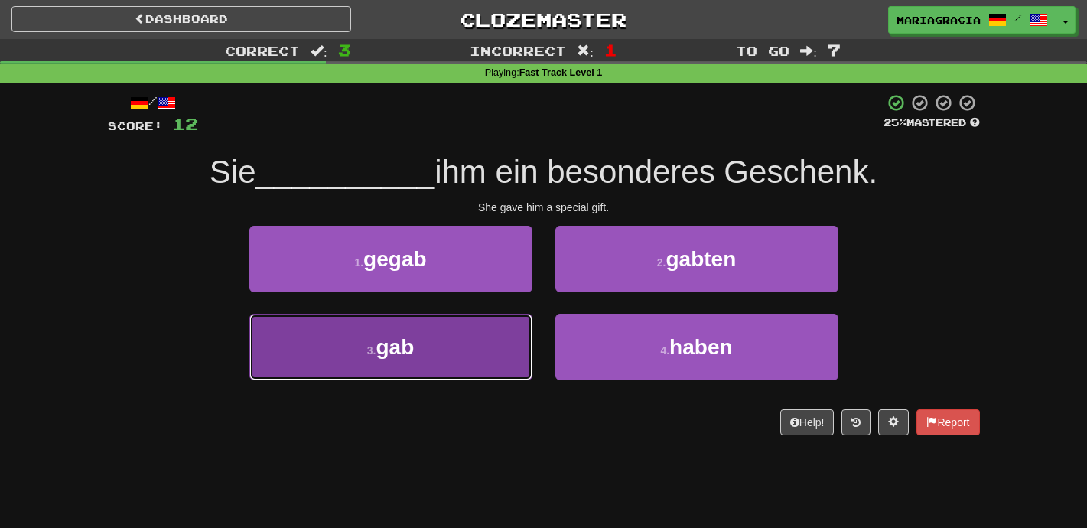
click at [490, 358] on button "3 . gab" at bounding box center [390, 347] width 283 height 67
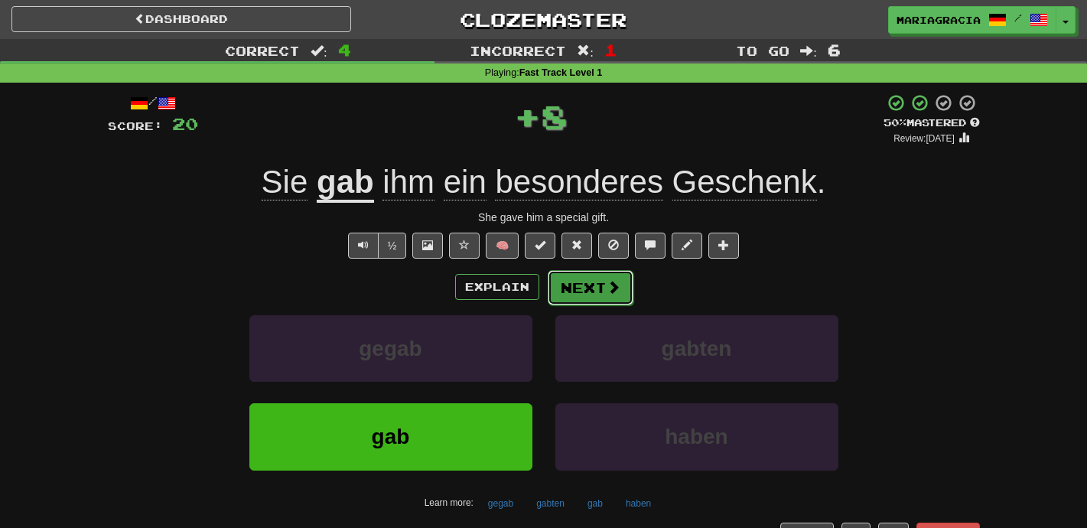
click at [589, 283] on button "Next" at bounding box center [591, 287] width 86 height 35
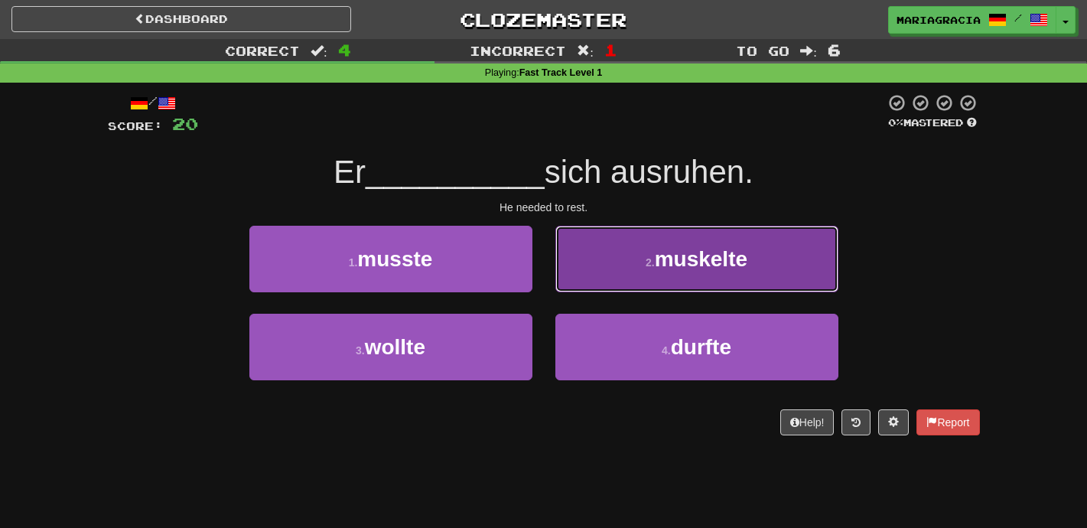
click at [578, 275] on button "2 . muskelte" at bounding box center [696, 259] width 283 height 67
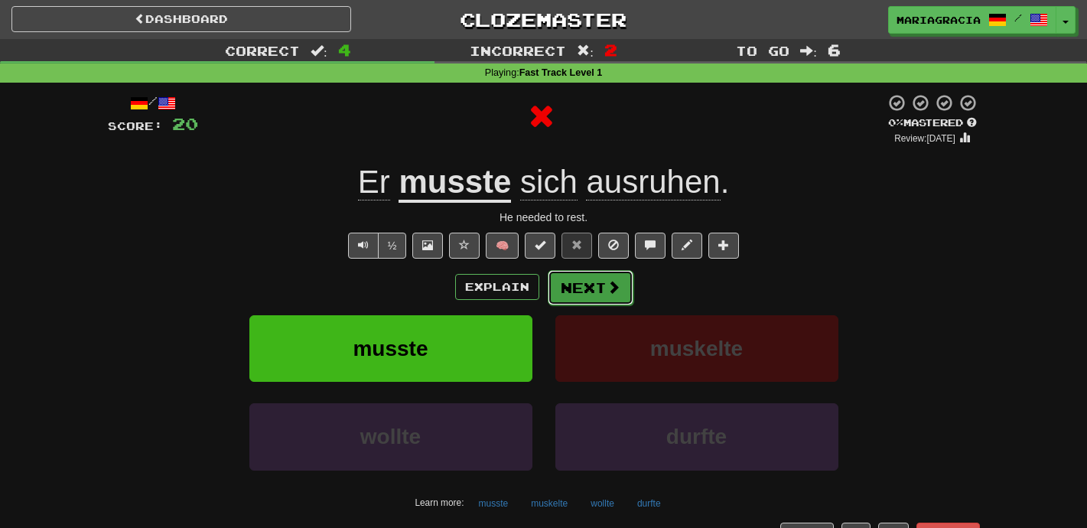
click at [570, 284] on button "Next" at bounding box center [591, 287] width 86 height 35
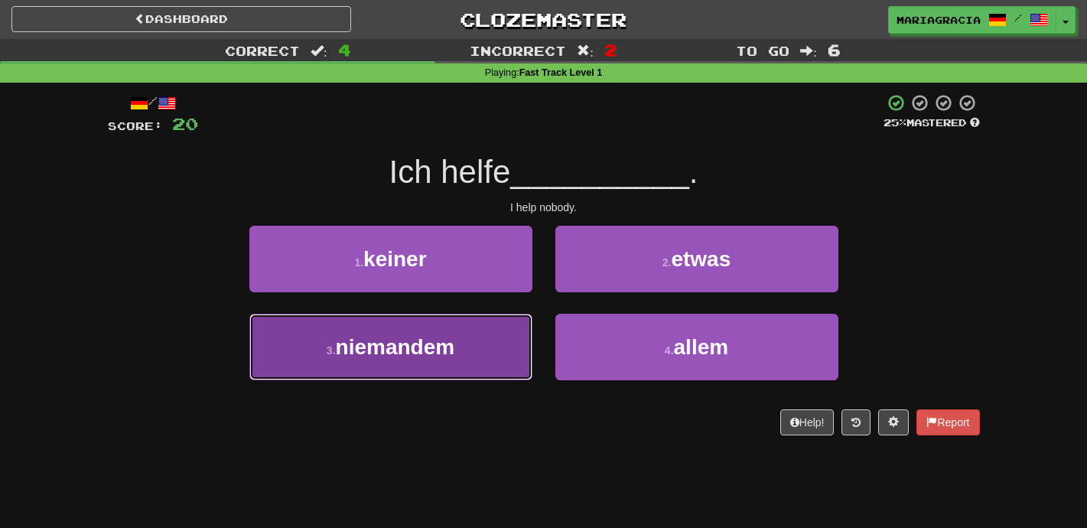
click at [531, 342] on button "3 . niemandem" at bounding box center [390, 347] width 283 height 67
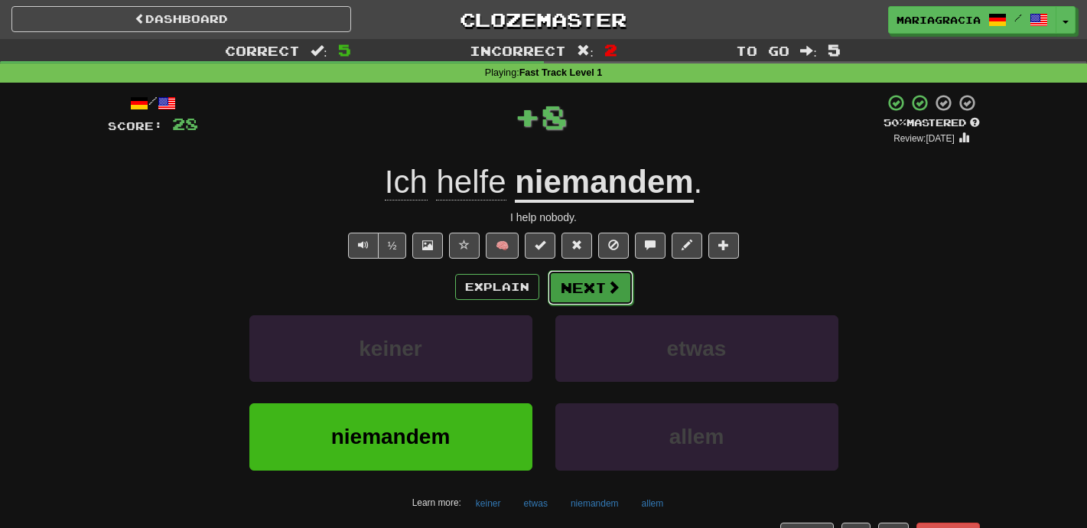
click at [607, 285] on span at bounding box center [614, 287] width 14 height 14
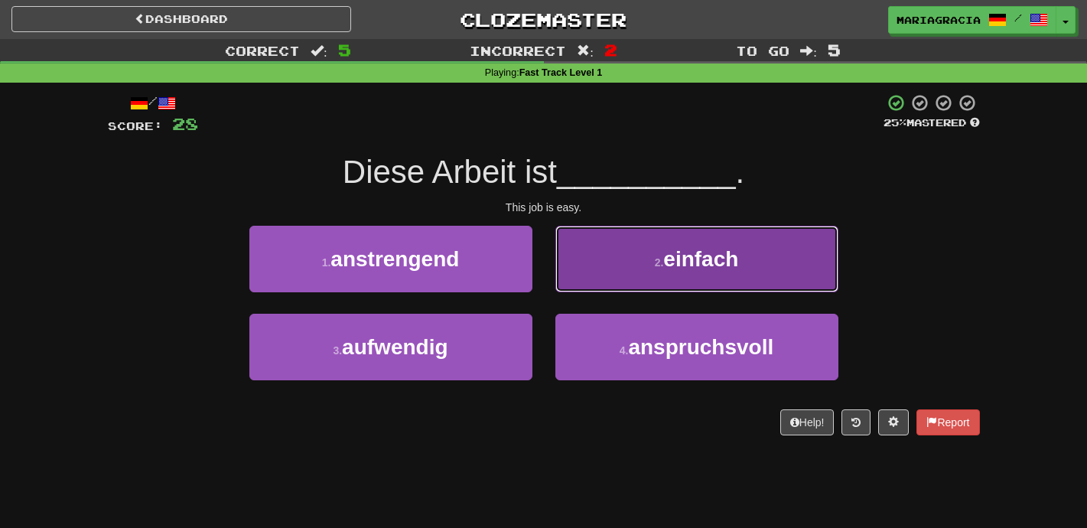
click at [579, 275] on button "2 . einfach" at bounding box center [696, 259] width 283 height 67
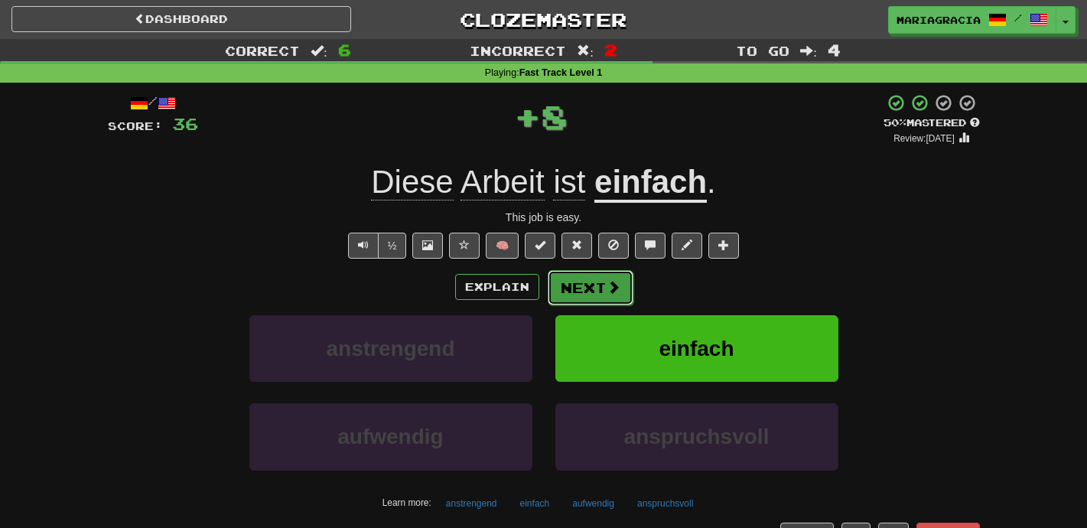
click at [579, 283] on button "Next" at bounding box center [591, 287] width 86 height 35
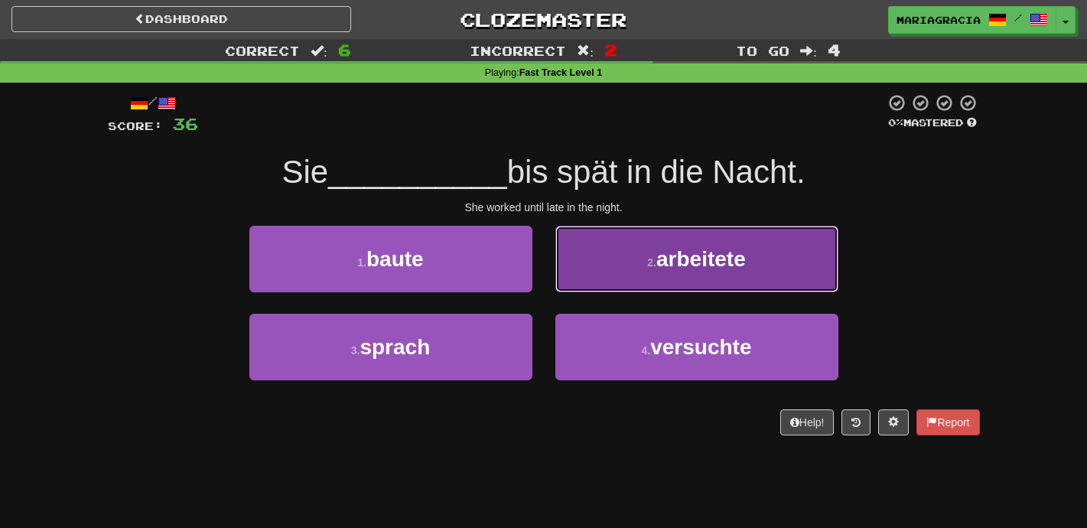
click at [654, 268] on small "2 ." at bounding box center [651, 262] width 9 height 12
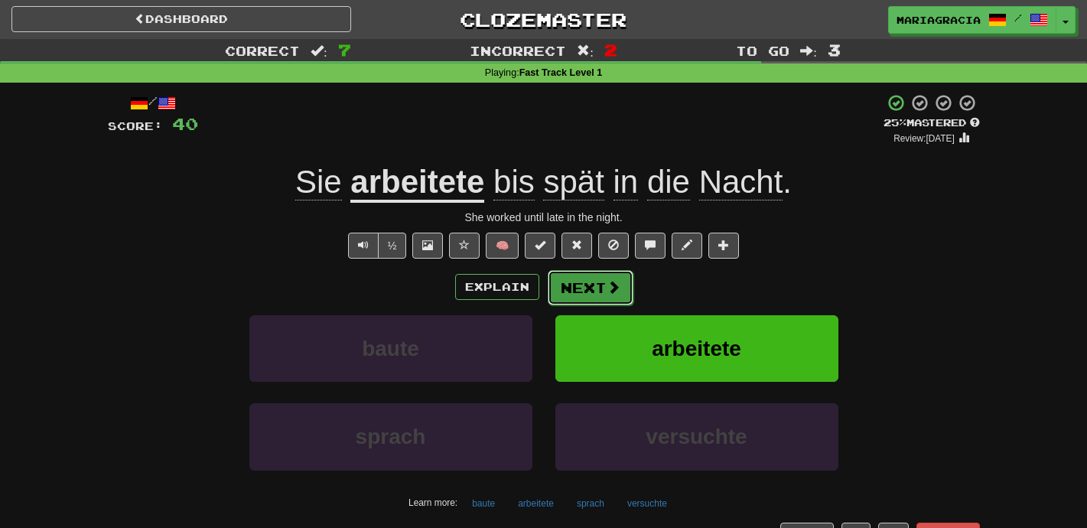
click at [582, 304] on button "Next" at bounding box center [591, 287] width 86 height 35
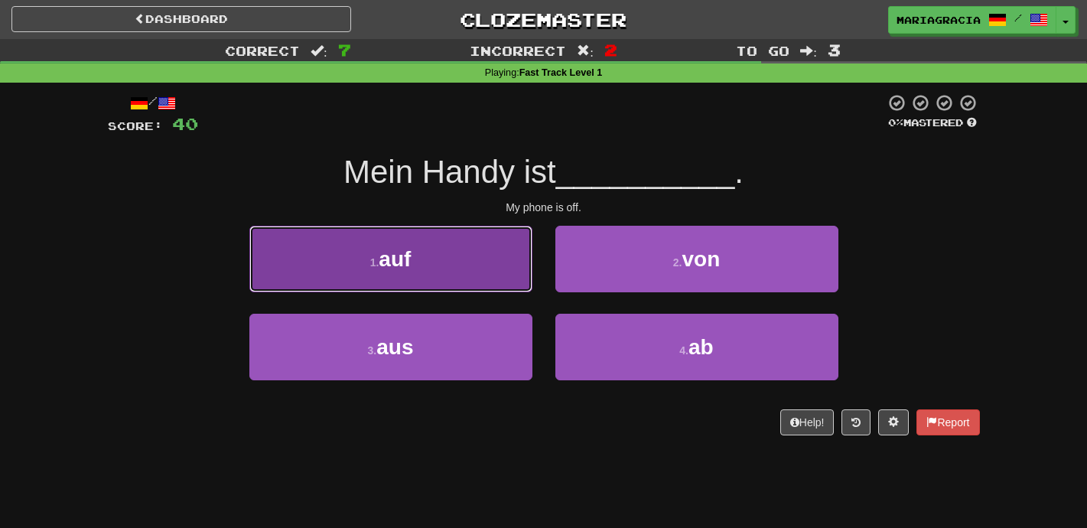
click at [503, 275] on button "1 . auf" at bounding box center [390, 259] width 283 height 67
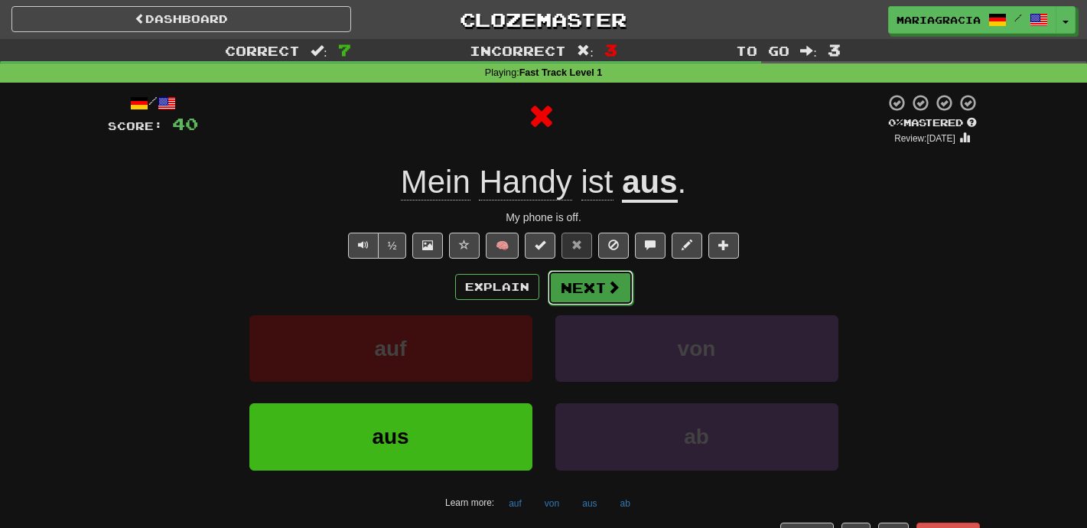
click at [565, 283] on button "Next" at bounding box center [591, 287] width 86 height 35
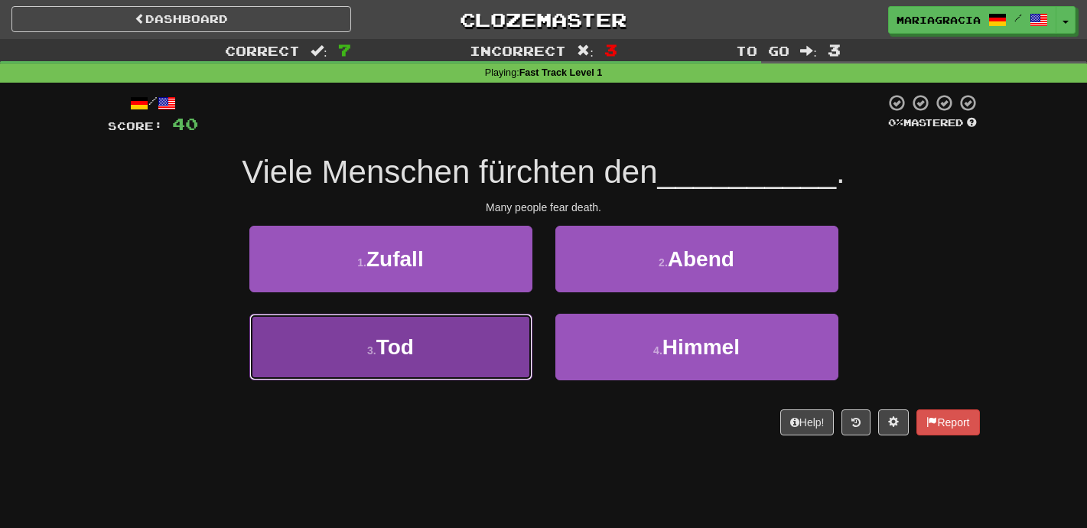
click at [464, 367] on button "3 . [PERSON_NAME]" at bounding box center [390, 347] width 283 height 67
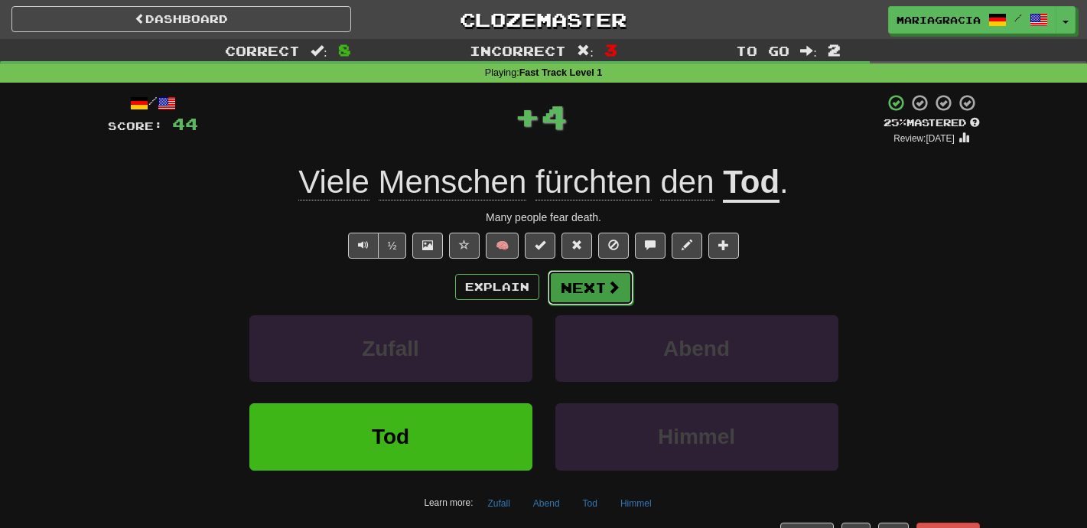
click at [579, 294] on button "Next" at bounding box center [591, 287] width 86 height 35
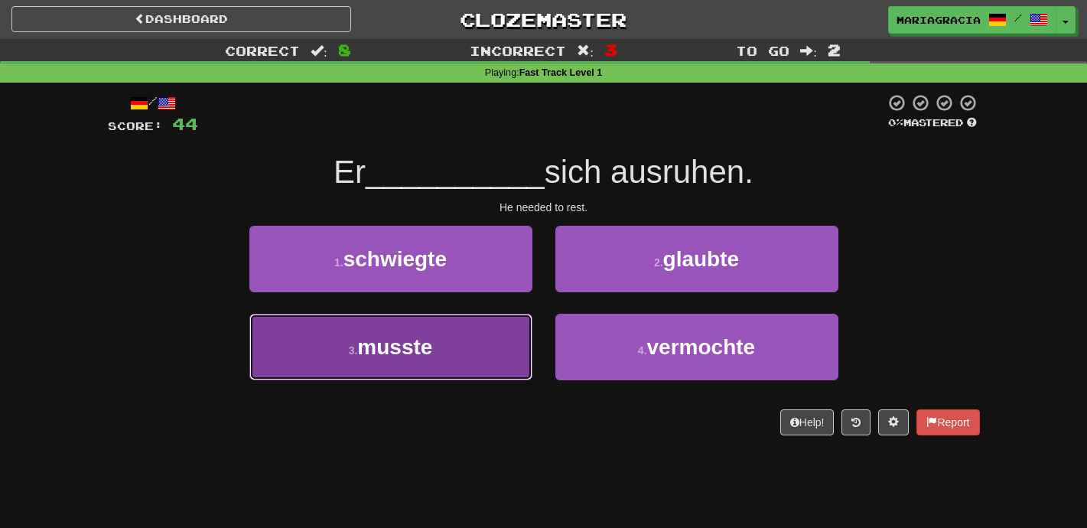
click at [521, 363] on button "3 . musste" at bounding box center [390, 347] width 283 height 67
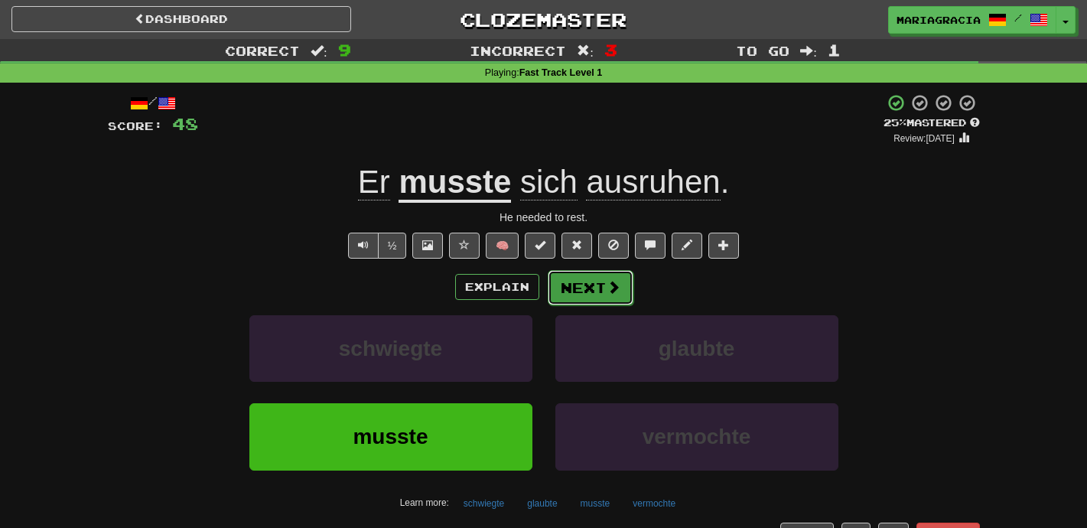
click at [588, 299] on button "Next" at bounding box center [591, 287] width 86 height 35
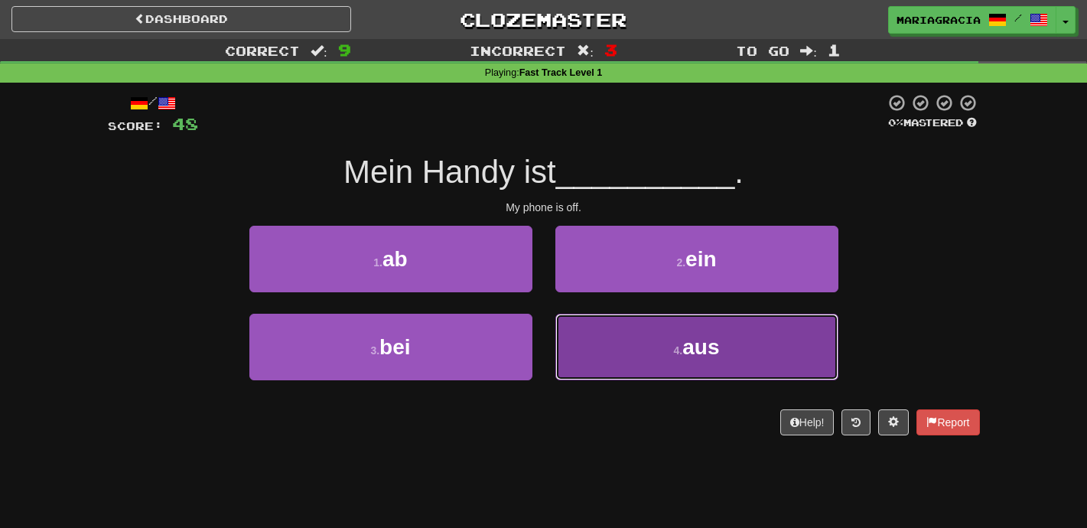
click at [595, 360] on button "4 . aus" at bounding box center [696, 347] width 283 height 67
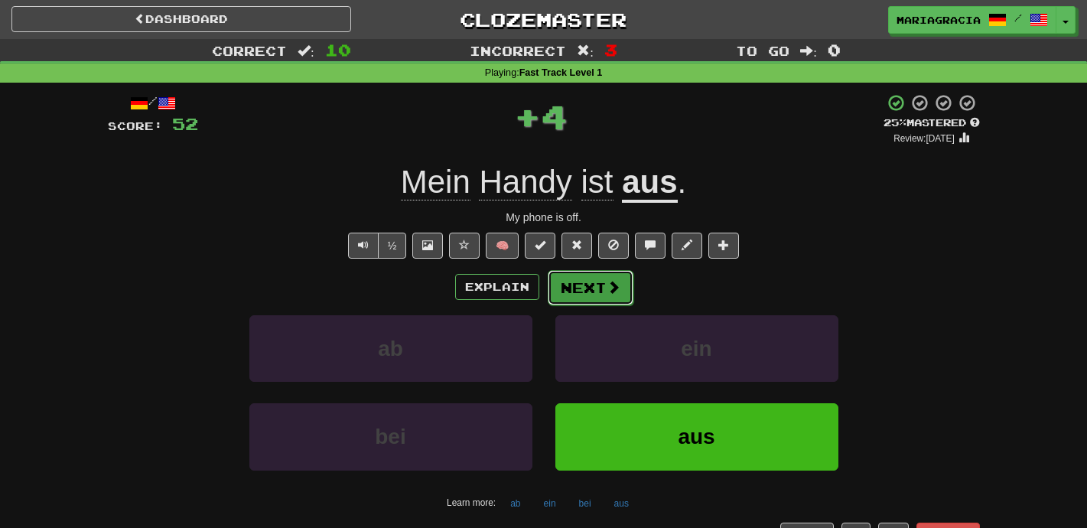
click at [593, 286] on button "Next" at bounding box center [591, 287] width 86 height 35
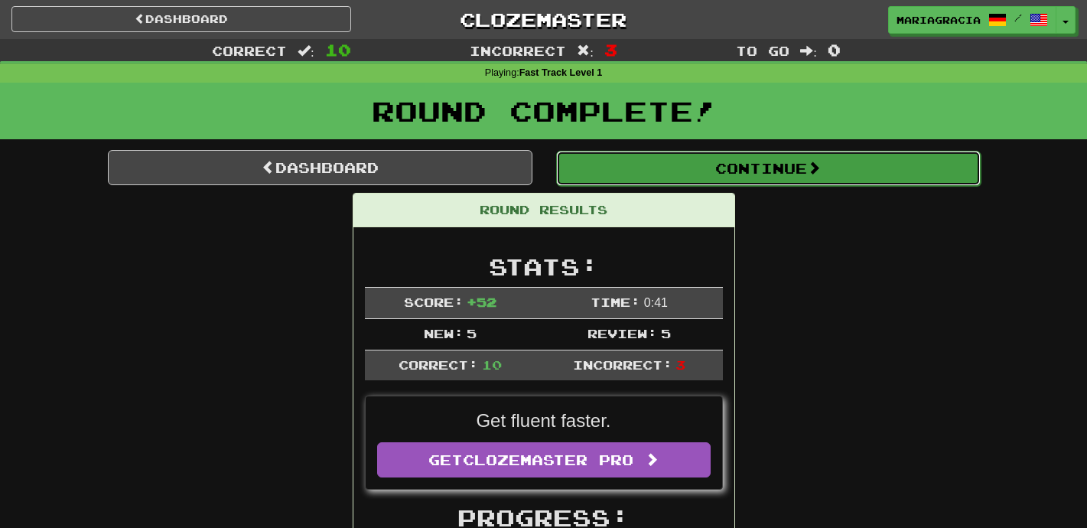
click at [595, 151] on button "Continue" at bounding box center [768, 168] width 425 height 35
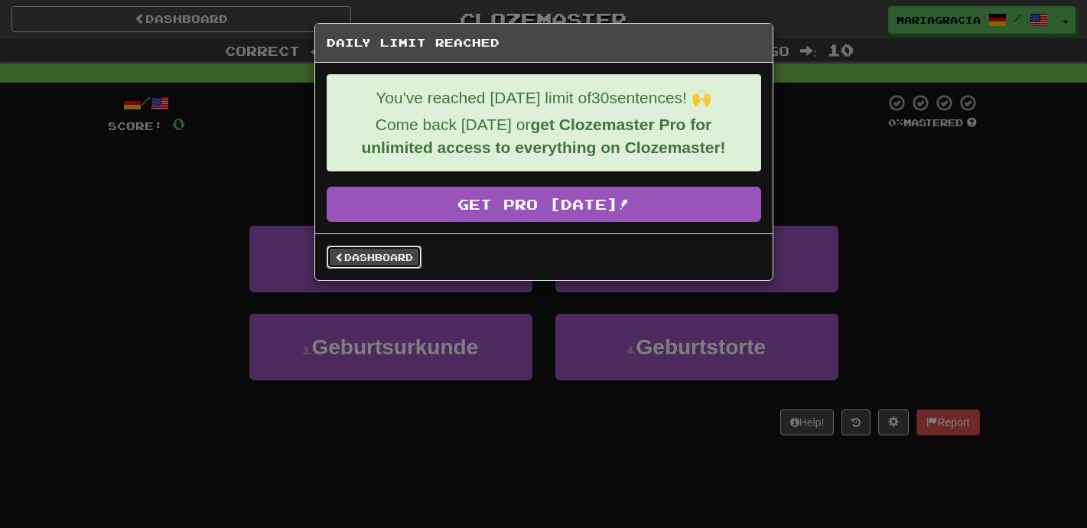
click at [415, 251] on link "Dashboard" at bounding box center [374, 257] width 95 height 23
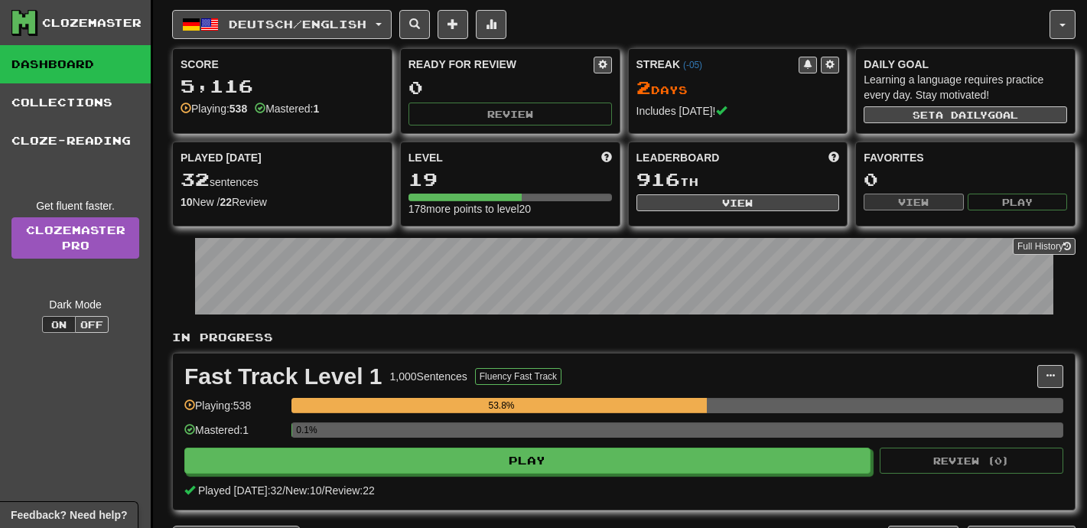
click at [355, 317] on div "Full History" at bounding box center [623, 278] width 903 height 96
